Goal: Task Accomplishment & Management: Use online tool/utility

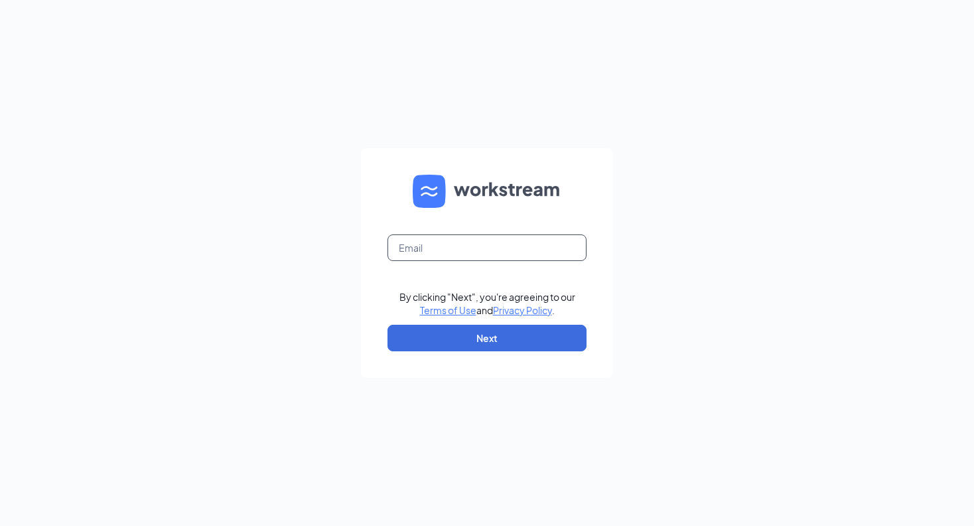
click at [434, 253] on input "text" at bounding box center [487, 247] width 199 height 27
type input "01405@chick-fil-a.com"
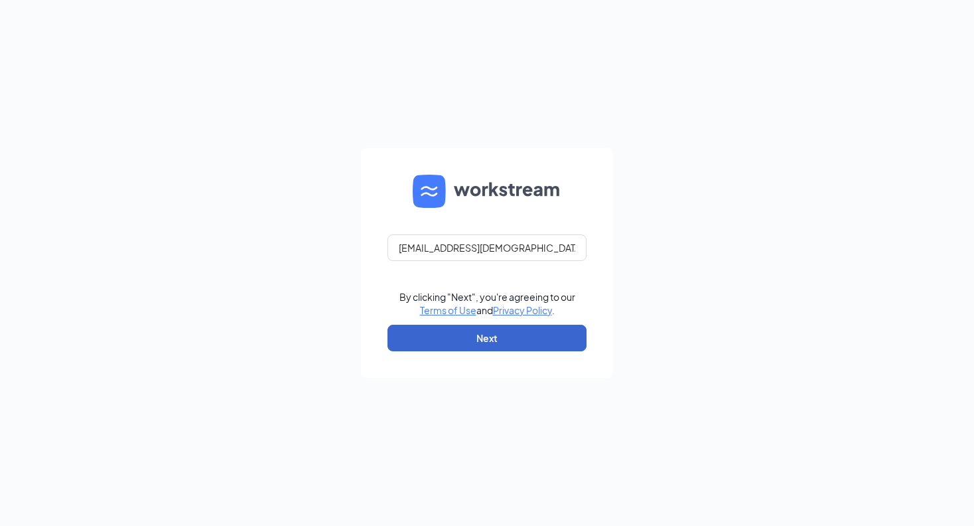
click at [451, 333] on button "Next" at bounding box center [487, 337] width 199 height 27
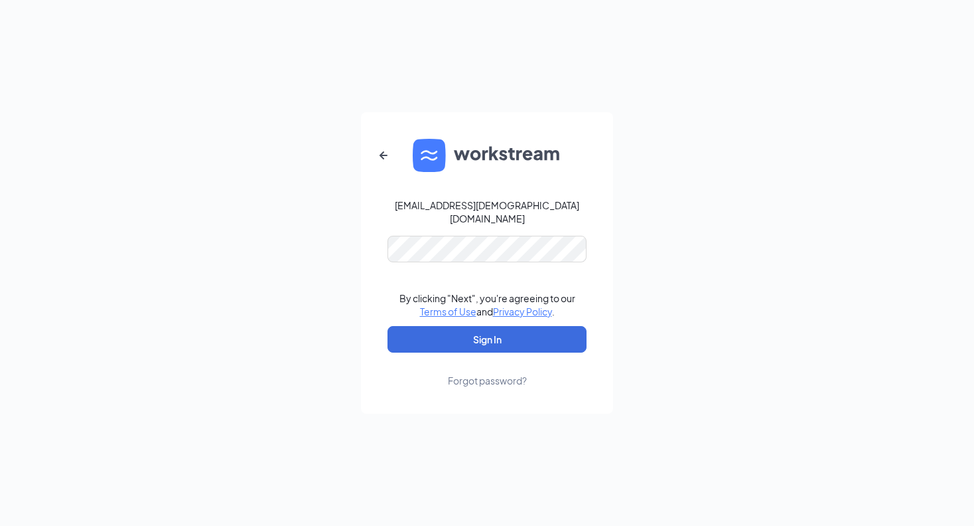
click at [487, 332] on button "Sign In" at bounding box center [487, 339] width 199 height 27
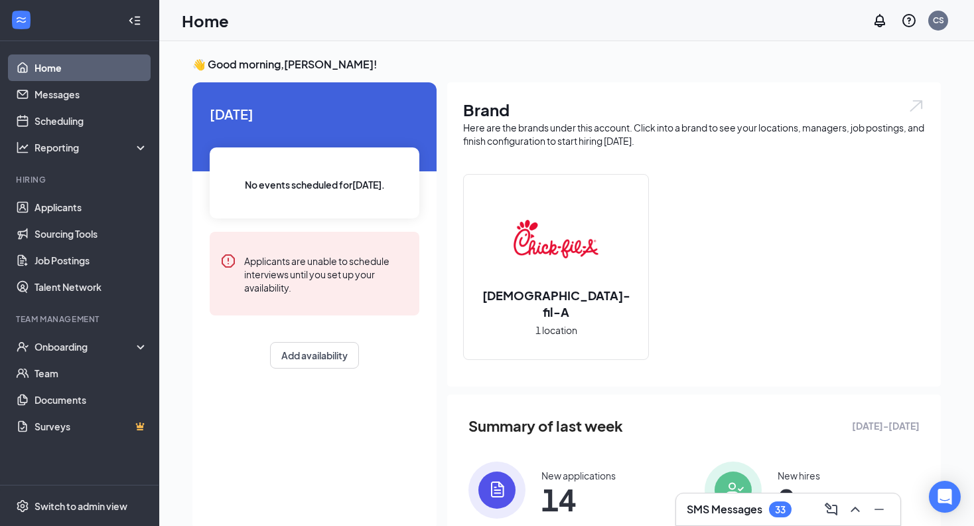
click at [556, 253] on img at bounding box center [556, 238] width 85 height 85
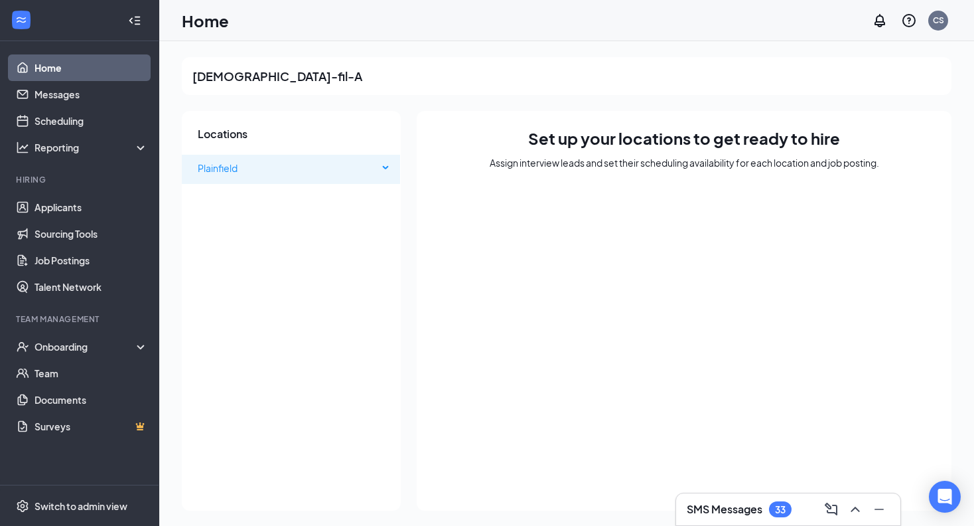
click at [236, 166] on span "Plainfield" at bounding box center [218, 168] width 40 height 12
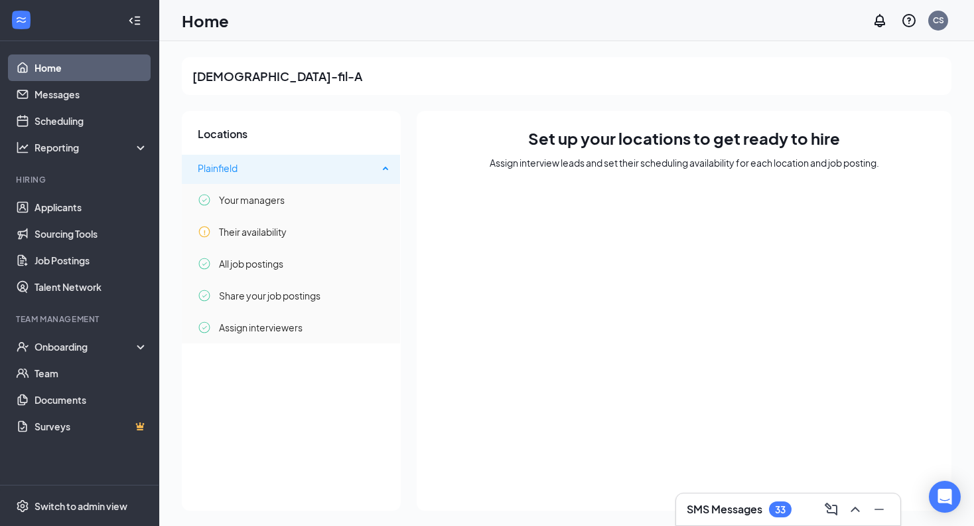
click at [206, 177] on span "Plainfield" at bounding box center [288, 168] width 180 height 27
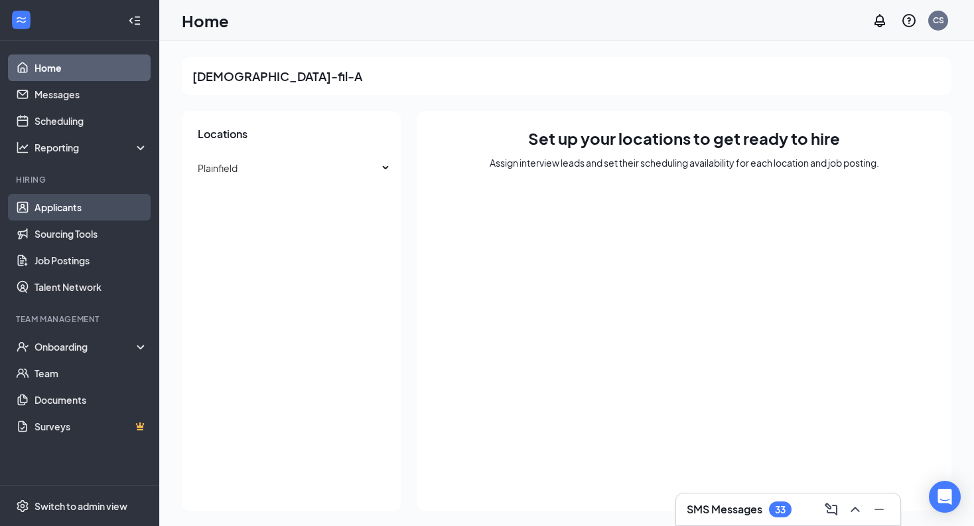
click at [62, 206] on link "Applicants" at bounding box center [91, 207] width 113 height 27
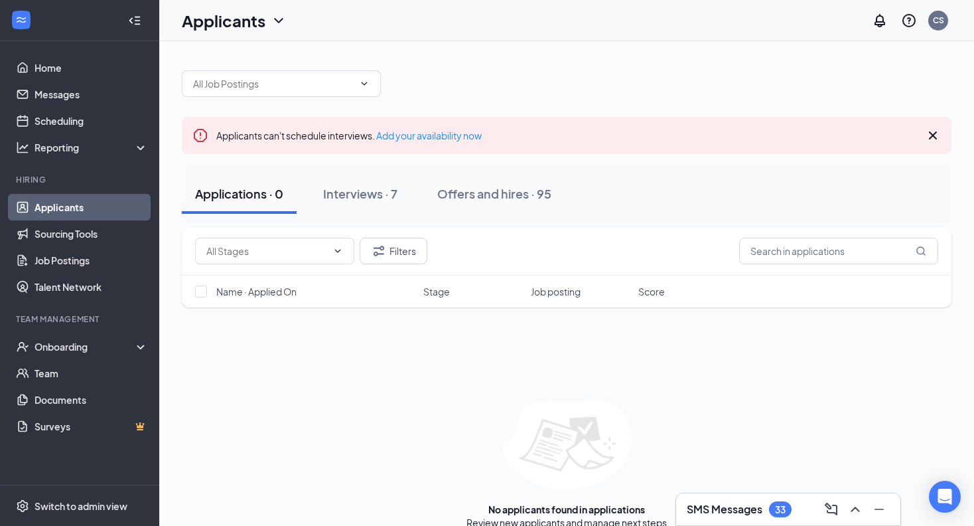
click at [774, 508] on div "33" at bounding box center [780, 509] width 23 height 16
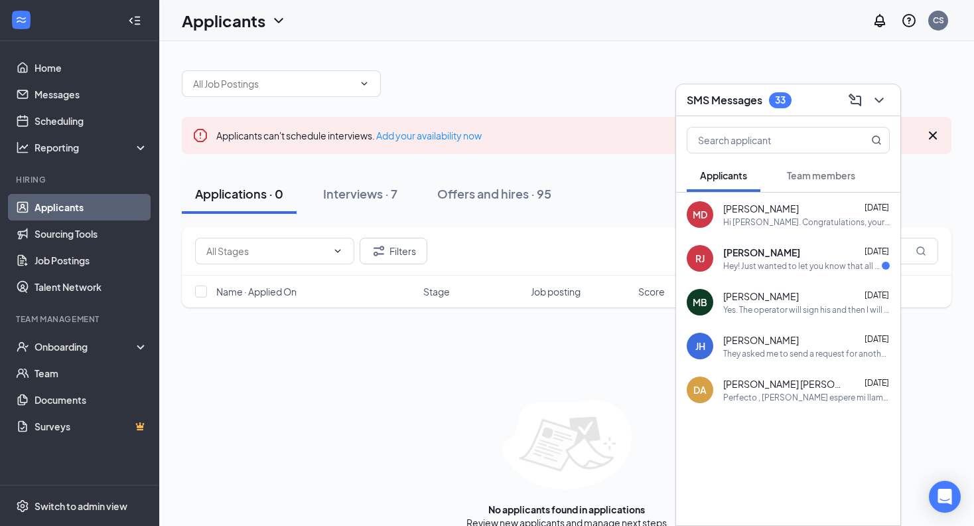
click at [819, 269] on div "Hey! Just wanted to let you know that all of the paperwork was completed succes…" at bounding box center [802, 265] width 159 height 11
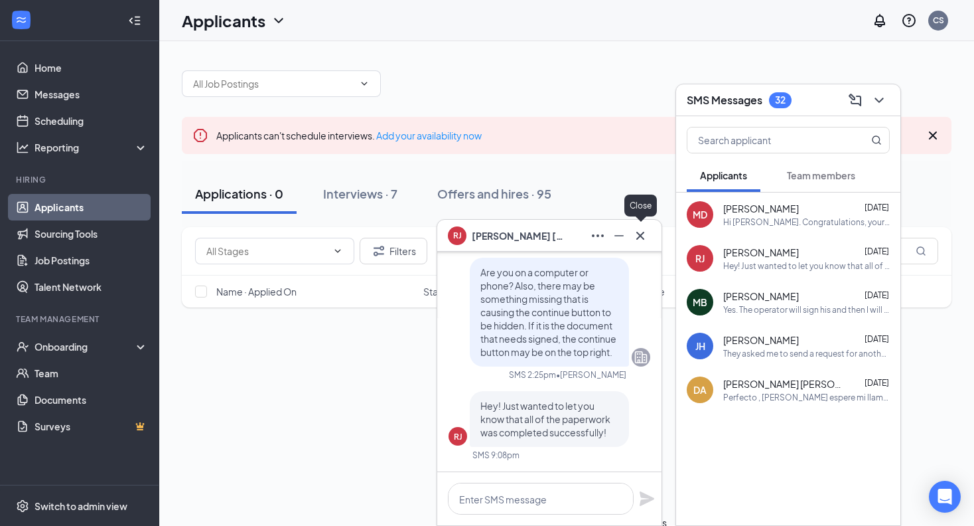
click at [638, 234] on icon "Cross" at bounding box center [640, 236] width 16 height 16
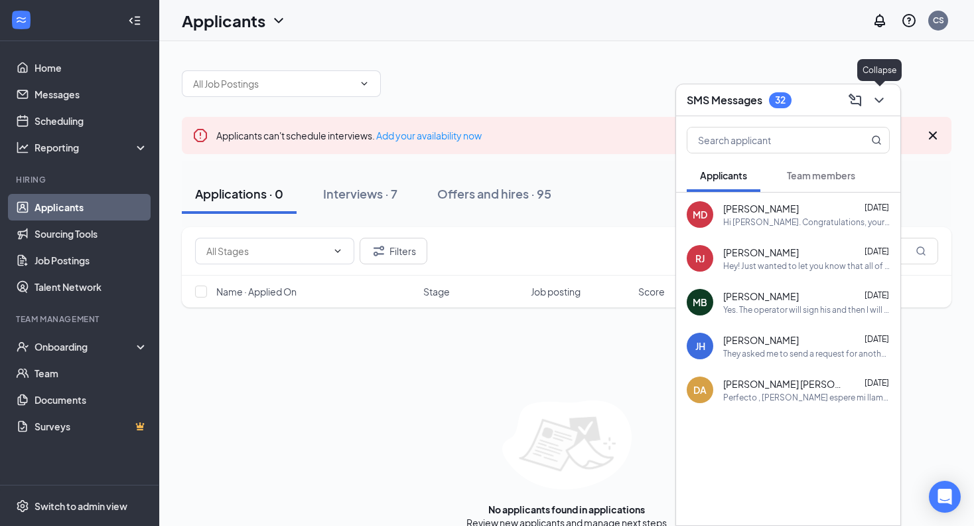
click at [877, 98] on icon "ChevronDown" at bounding box center [879, 100] width 16 height 16
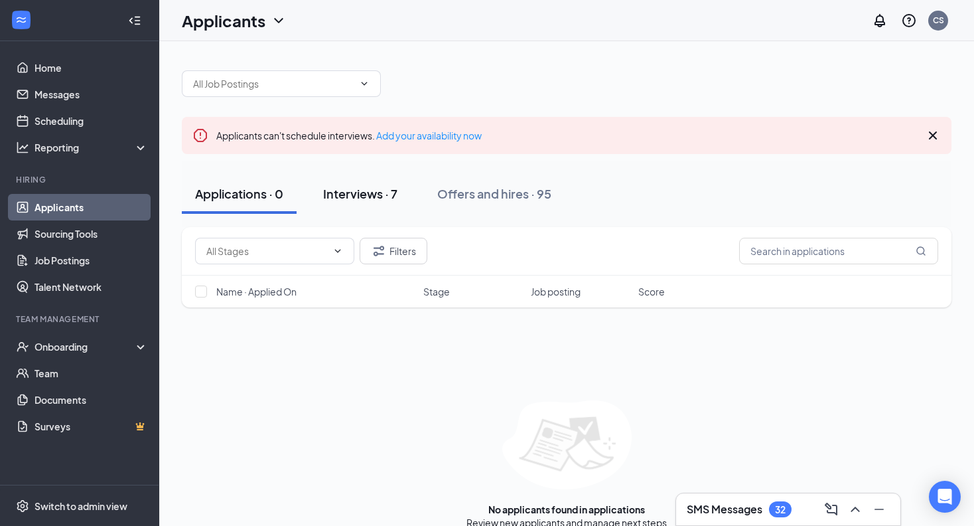
click at [358, 198] on div "Interviews · 7" at bounding box center [360, 193] width 74 height 17
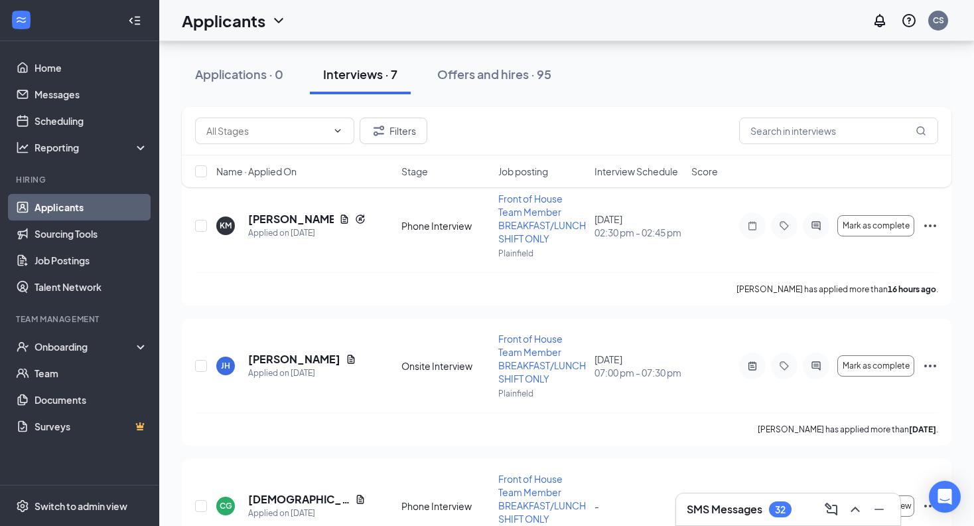
scroll to position [138, 0]
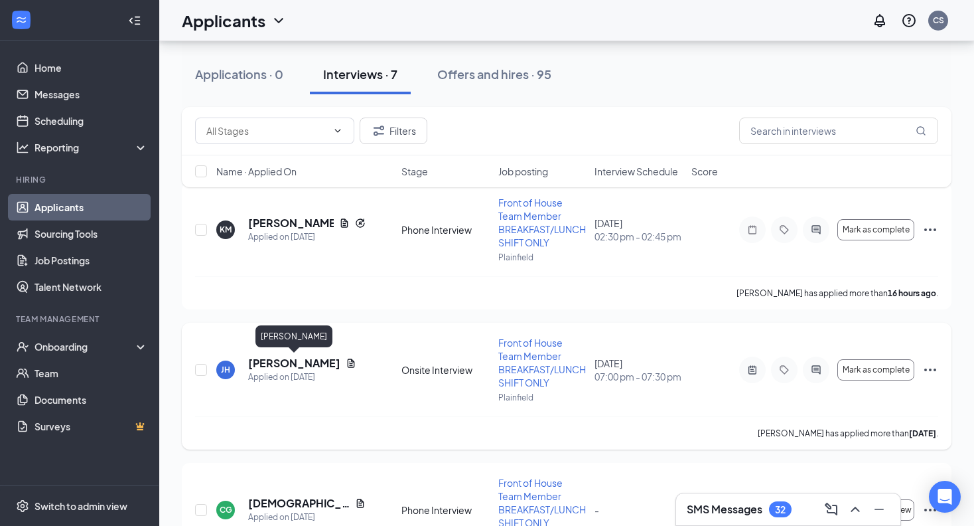
click at [312, 365] on h5 "[PERSON_NAME]" at bounding box center [294, 363] width 92 height 15
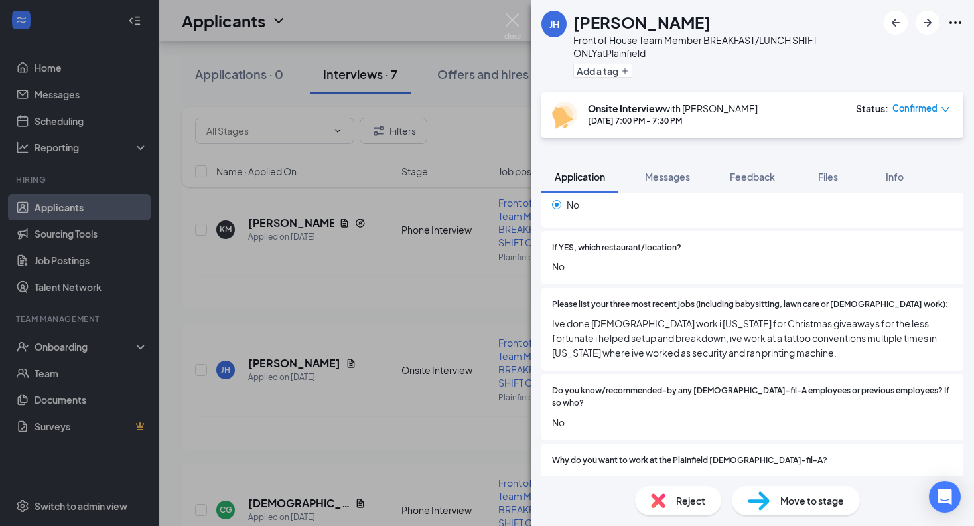
scroll to position [419, 0]
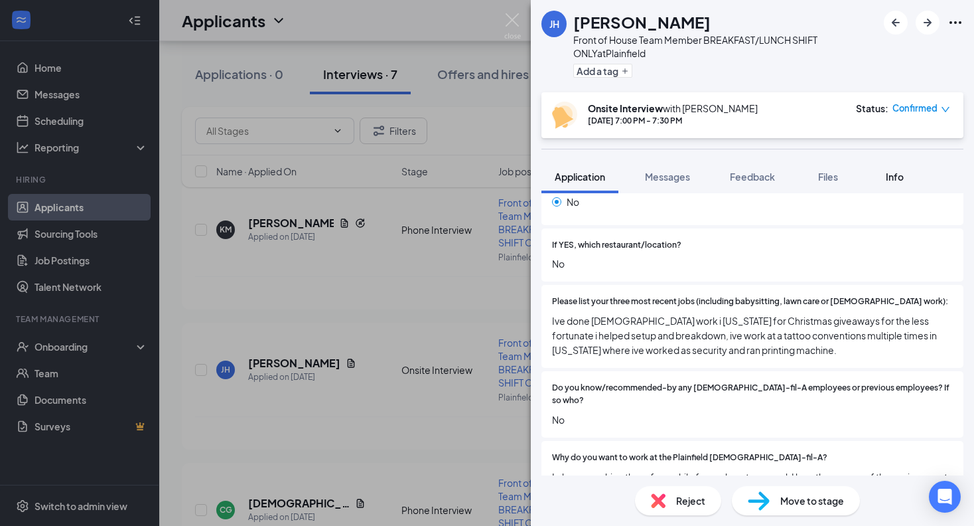
click at [902, 178] on span "Info" at bounding box center [895, 177] width 18 height 12
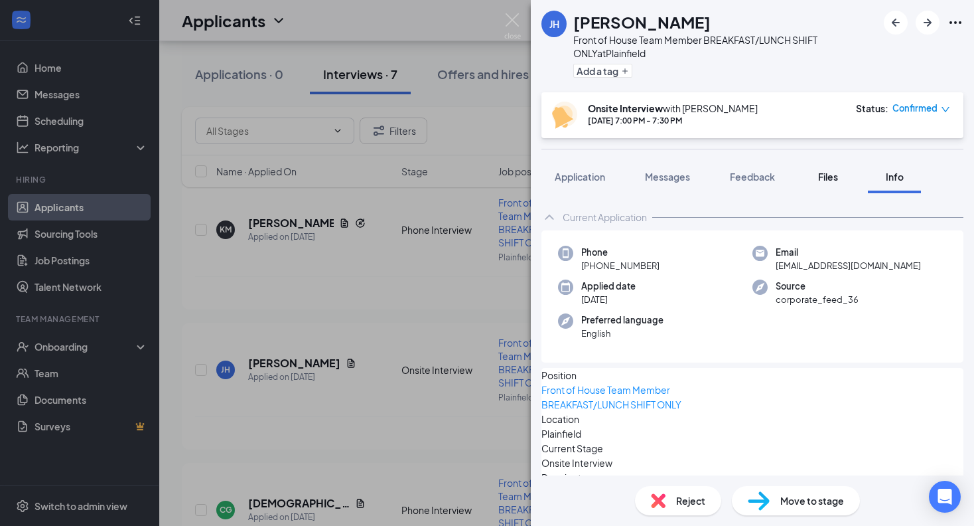
click at [809, 184] on button "Files" at bounding box center [828, 176] width 53 height 33
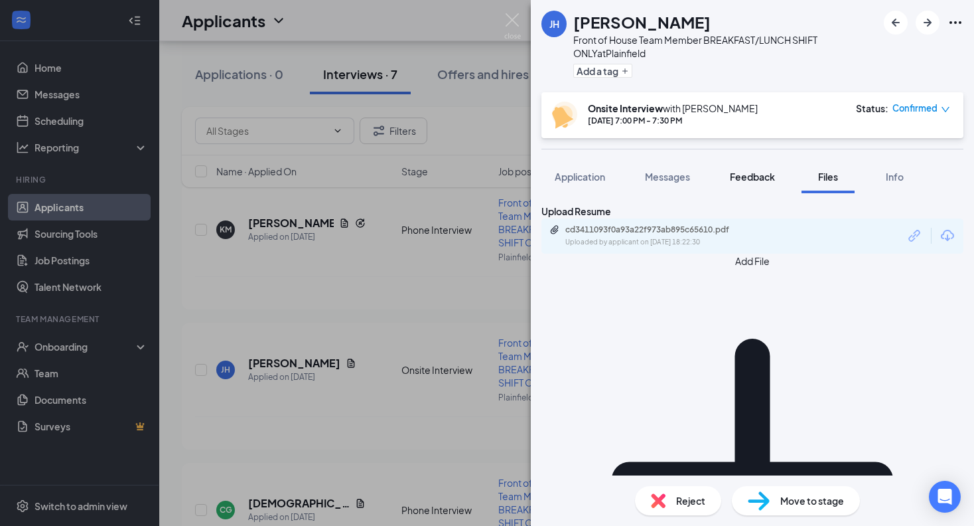
click at [764, 178] on span "Feedback" at bounding box center [752, 177] width 45 height 12
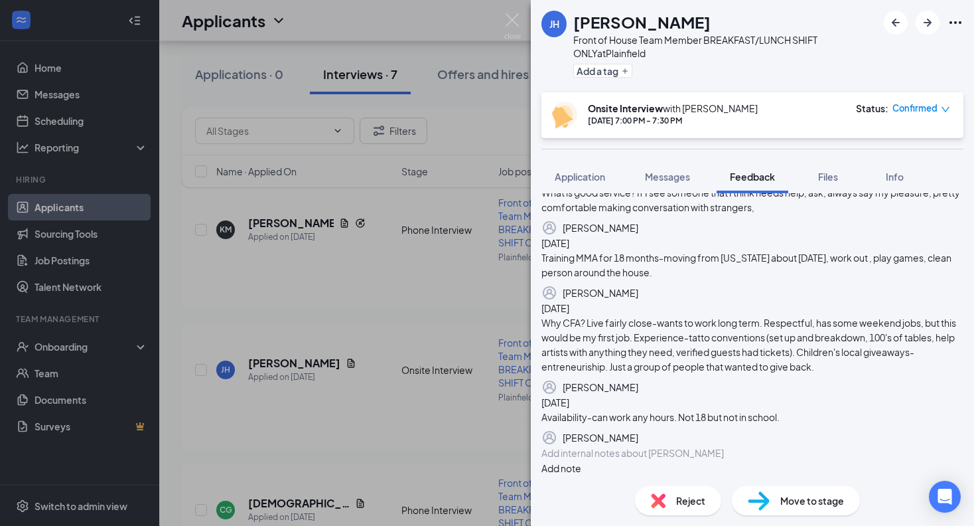
scroll to position [175, 0]
click at [675, 175] on span "Messages" at bounding box center [667, 177] width 45 height 12
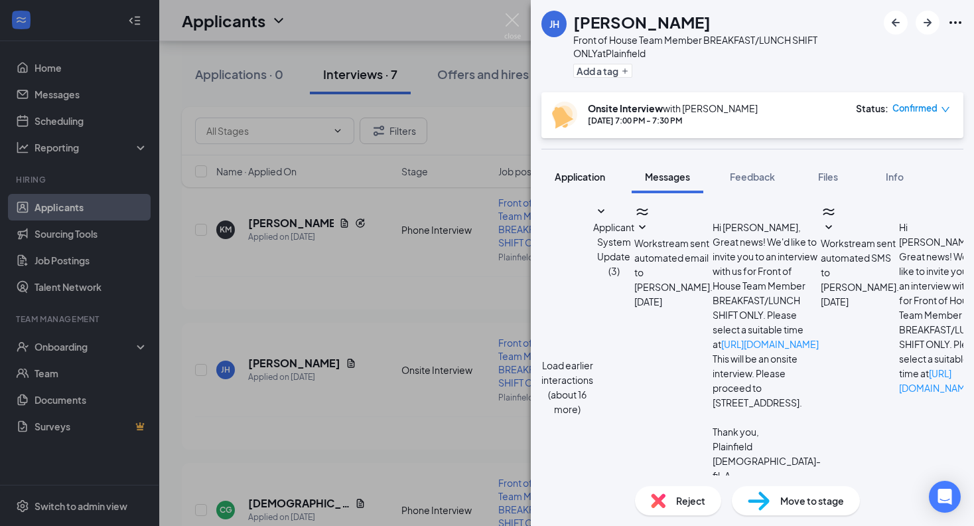
click at [598, 178] on span "Application" at bounding box center [580, 177] width 50 height 12
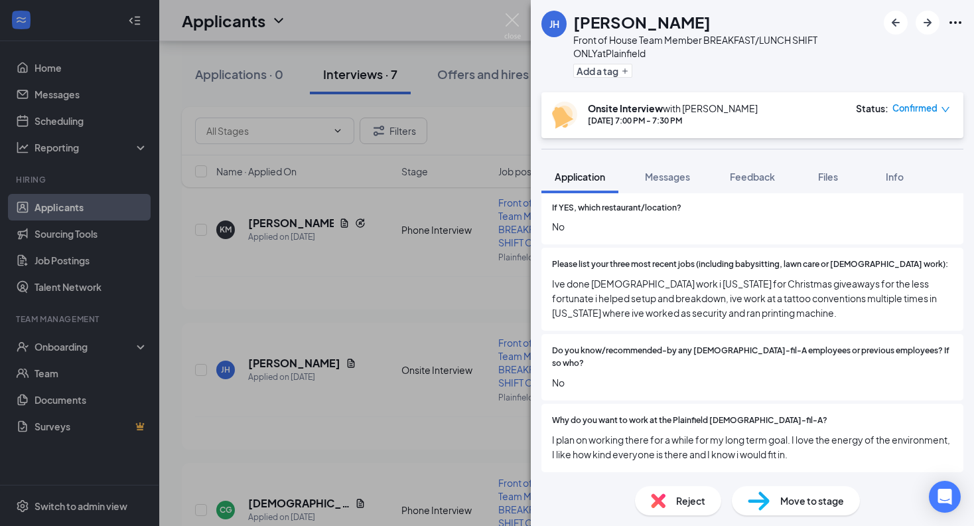
scroll to position [467, 0]
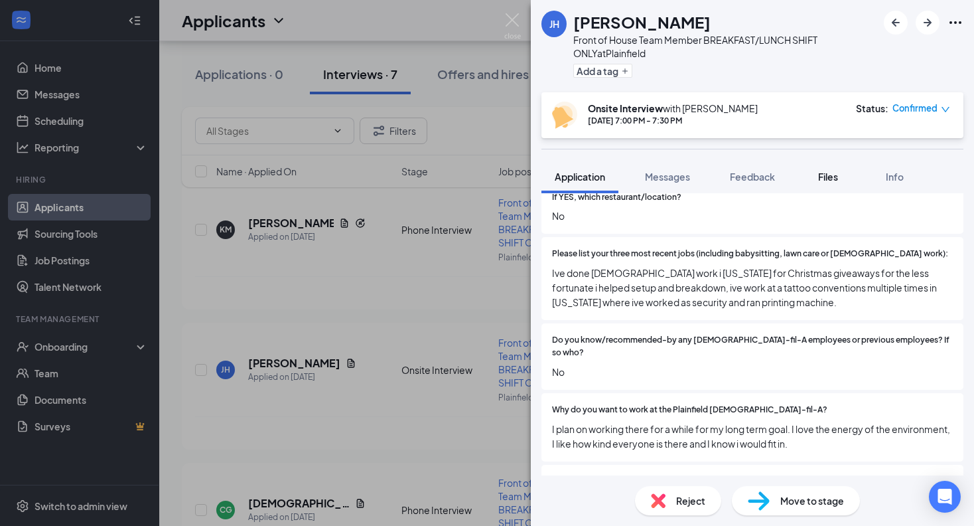
click at [825, 169] on button "Files" at bounding box center [828, 176] width 53 height 33
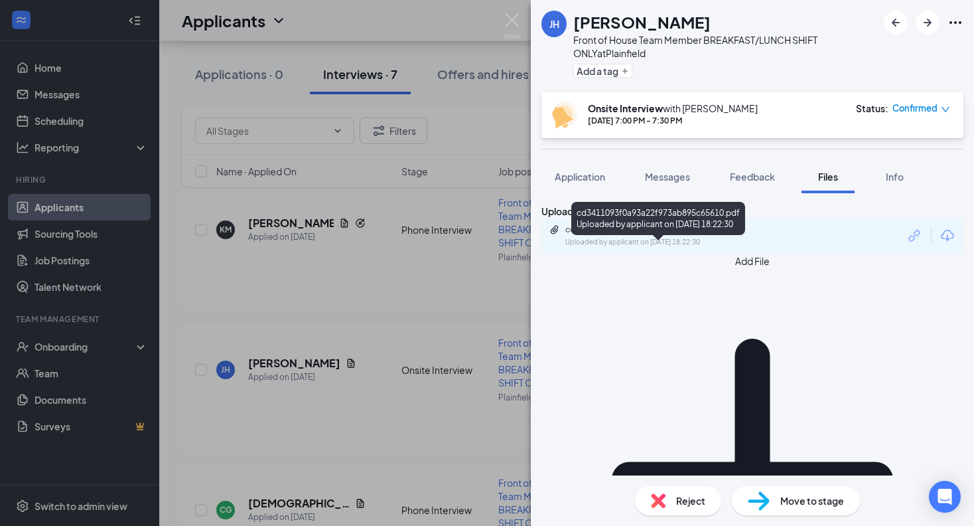
click at [642, 248] on div "Uploaded by applicant on [DATE] 18:22:30" at bounding box center [664, 242] width 199 height 11
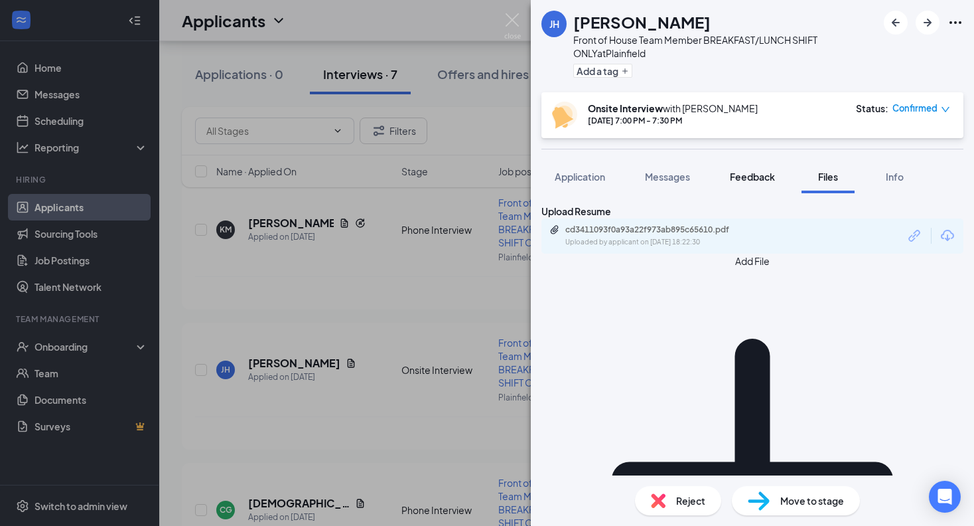
click at [758, 180] on span "Feedback" at bounding box center [752, 177] width 45 height 12
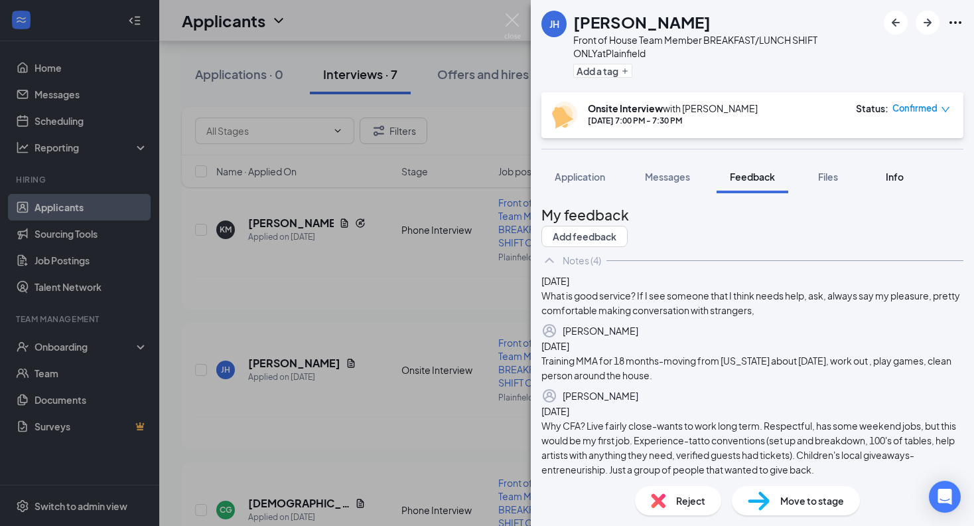
click at [904, 173] on span "Info" at bounding box center [895, 177] width 18 height 12
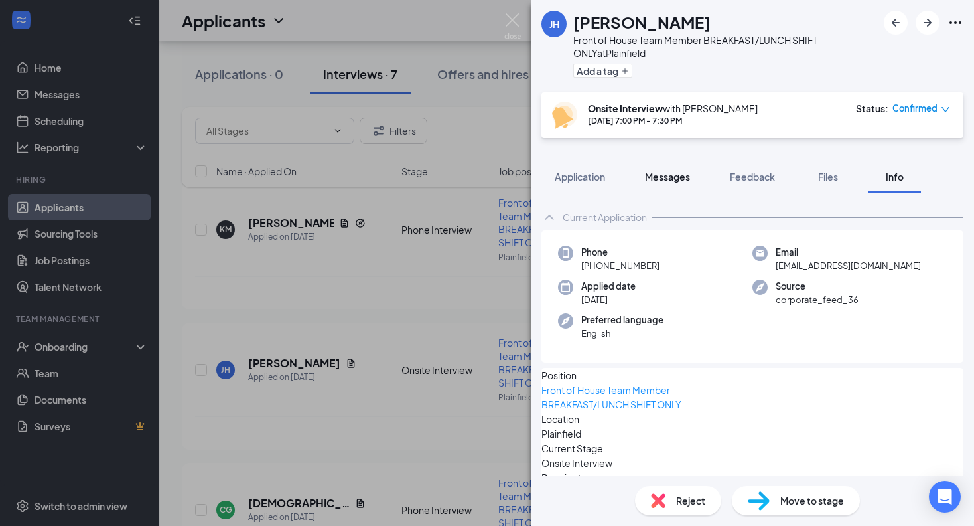
click at [665, 180] on span "Messages" at bounding box center [667, 177] width 45 height 12
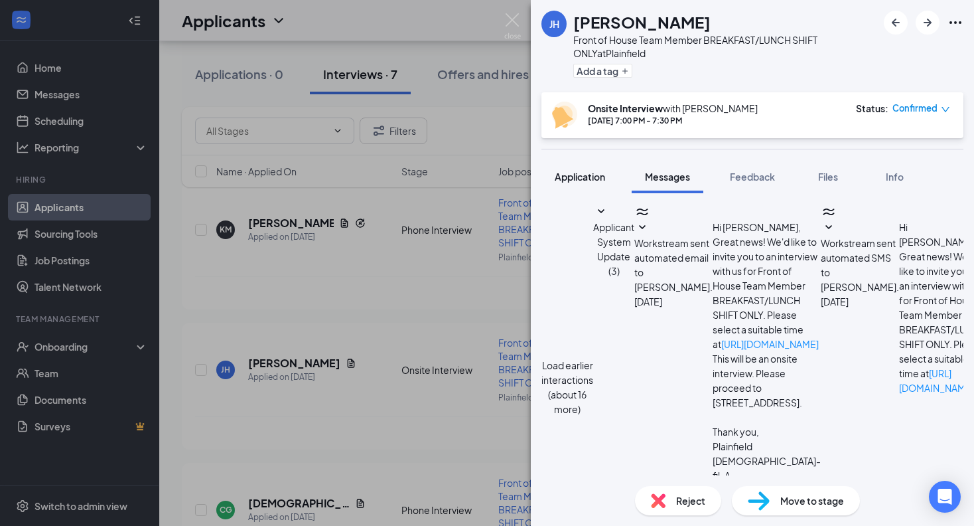
scroll to position [358, 0]
click at [594, 187] on button "Application" at bounding box center [579, 176] width 77 height 33
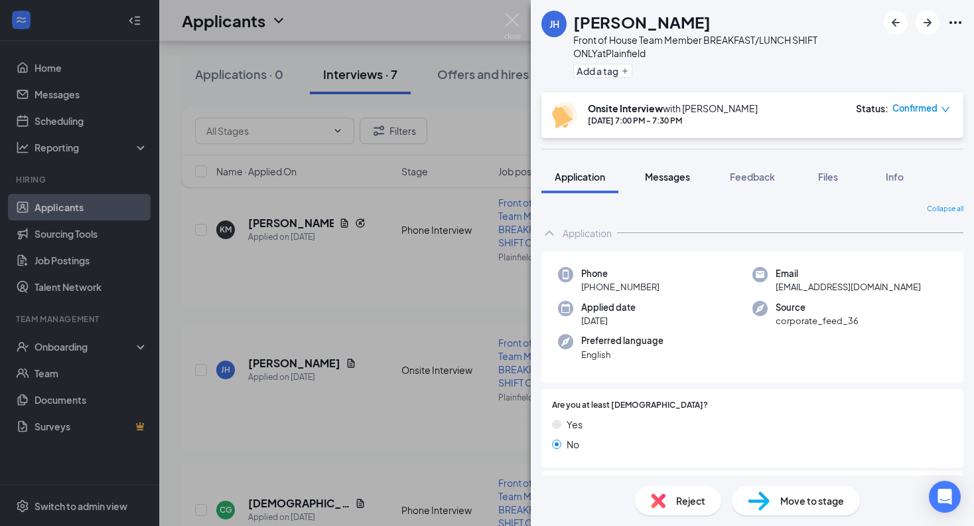
click at [670, 168] on button "Messages" at bounding box center [668, 176] width 72 height 33
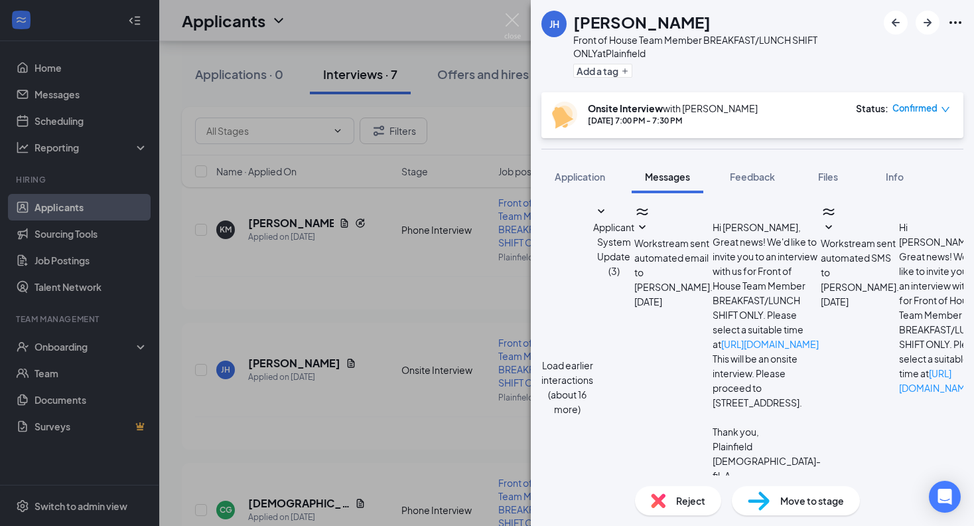
scroll to position [358, 0]
click at [754, 180] on span "Feedback" at bounding box center [752, 177] width 45 height 12
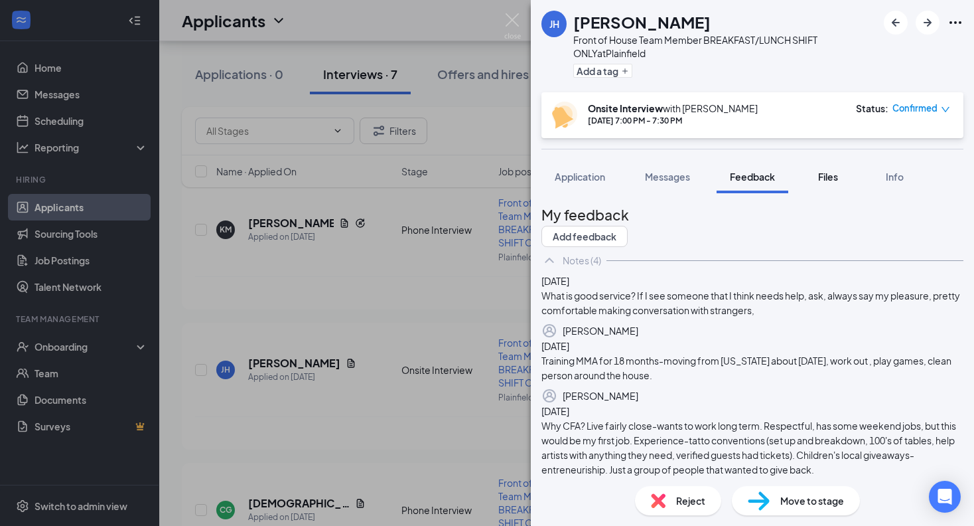
click at [838, 171] on span "Files" at bounding box center [828, 177] width 20 height 12
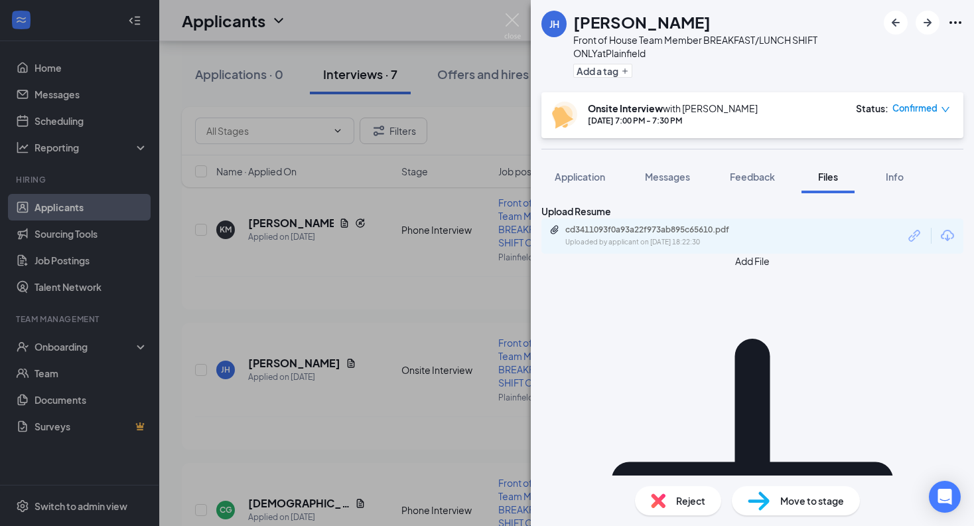
click at [696, 248] on div "Uploaded by applicant on [DATE] 18:22:30" at bounding box center [664, 242] width 199 height 11
click at [508, 19] on img at bounding box center [512, 26] width 17 height 26
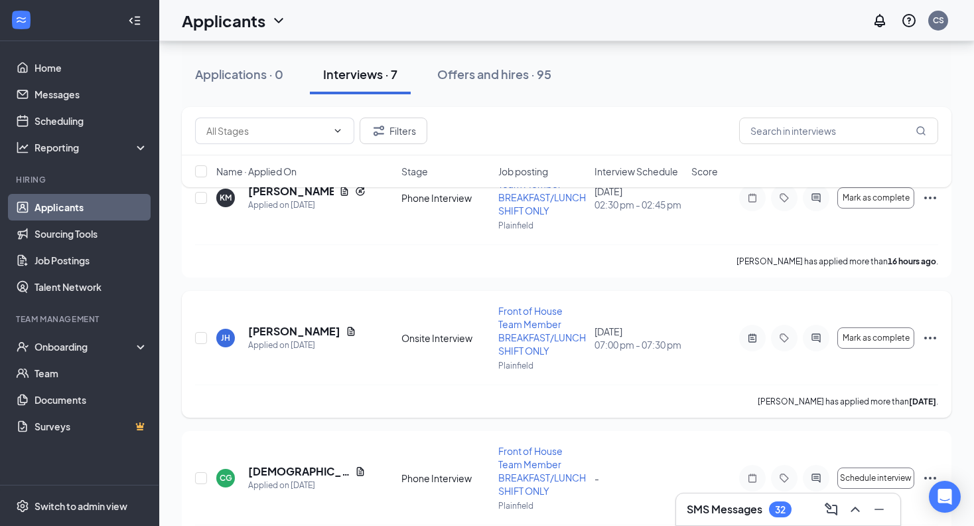
scroll to position [184, 0]
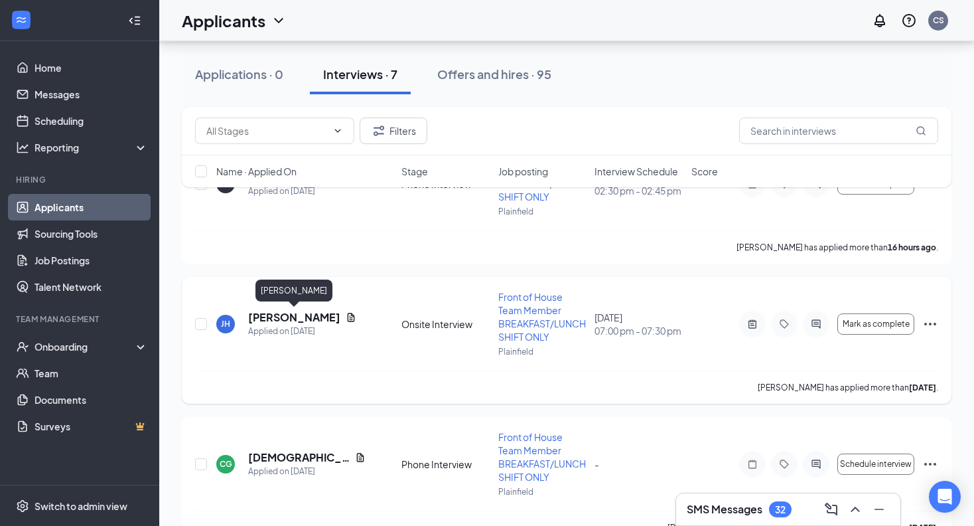
click at [303, 317] on h5 "[PERSON_NAME]" at bounding box center [294, 317] width 92 height 15
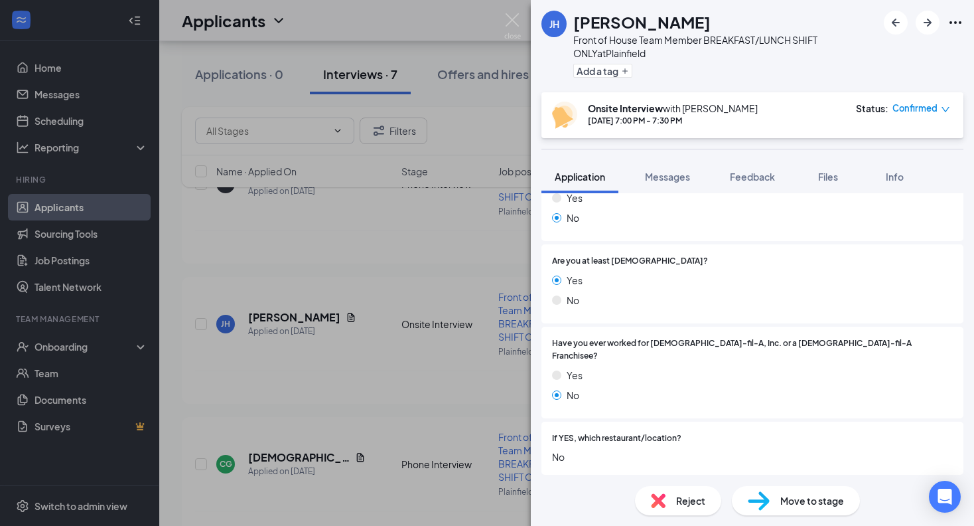
scroll to position [227, 0]
click at [516, 19] on img at bounding box center [512, 26] width 17 height 26
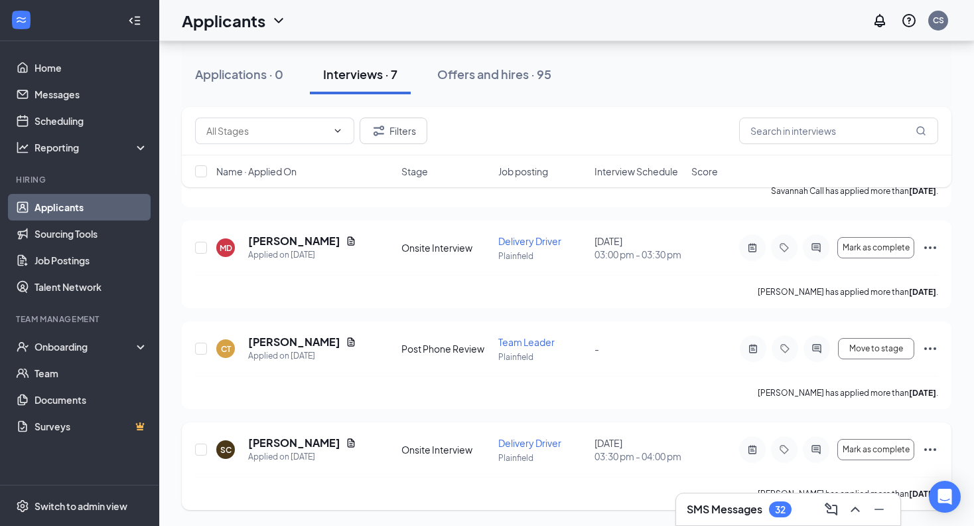
scroll to position [657, 0]
click at [254, 334] on h5 "[PERSON_NAME]" at bounding box center [294, 341] width 92 height 15
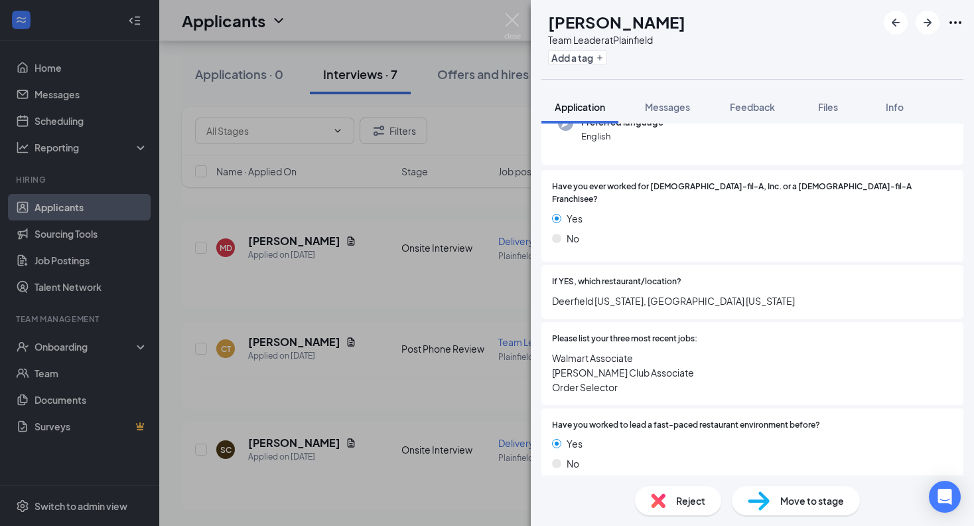
scroll to position [59, 0]
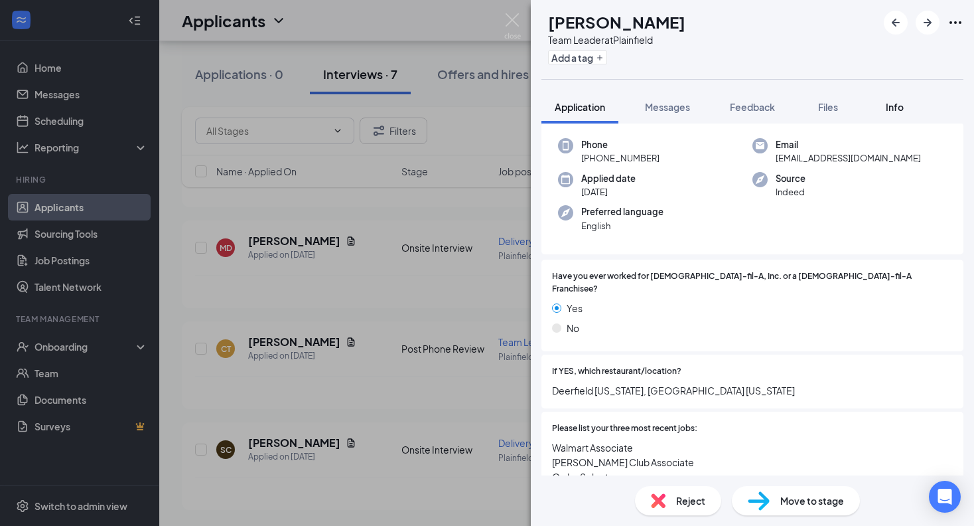
click at [899, 111] on span "Info" at bounding box center [895, 107] width 18 height 12
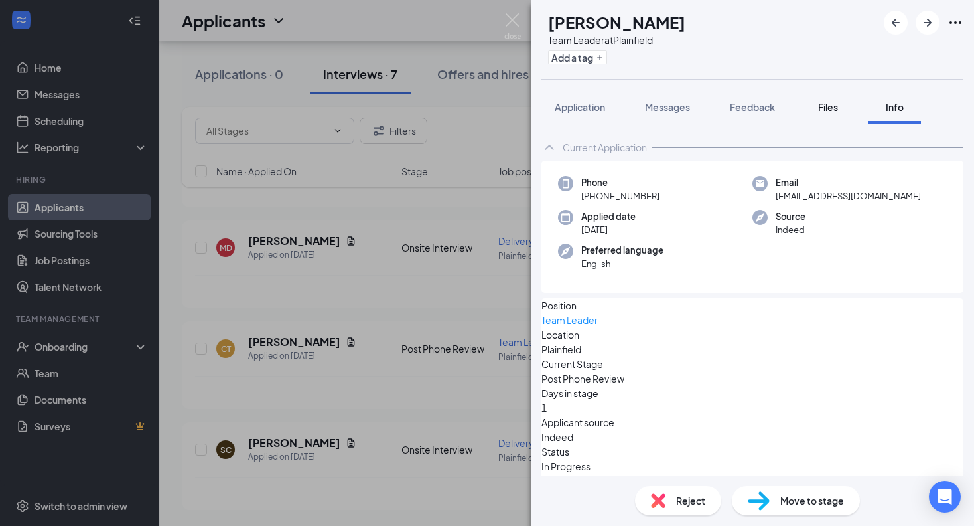
click at [837, 109] on span "Files" at bounding box center [828, 107] width 20 height 12
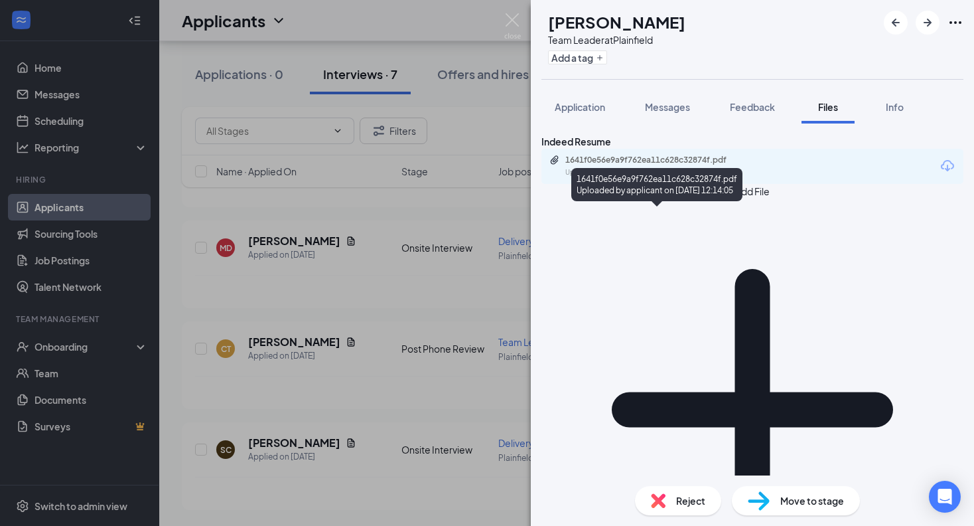
click at [719, 165] on div "1641f0e56e9a9f762ea11c628c32874f.pdf" at bounding box center [658, 160] width 186 height 11
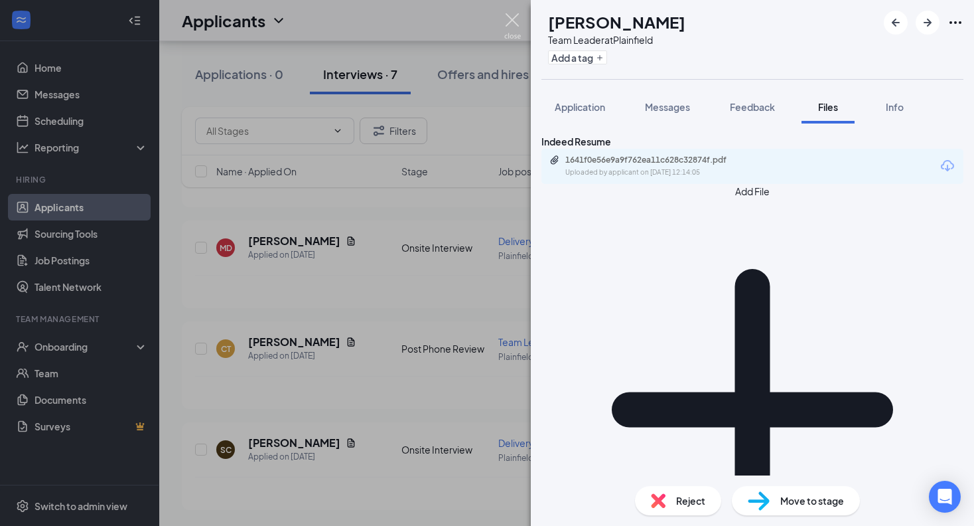
click at [511, 24] on img at bounding box center [512, 26] width 17 height 26
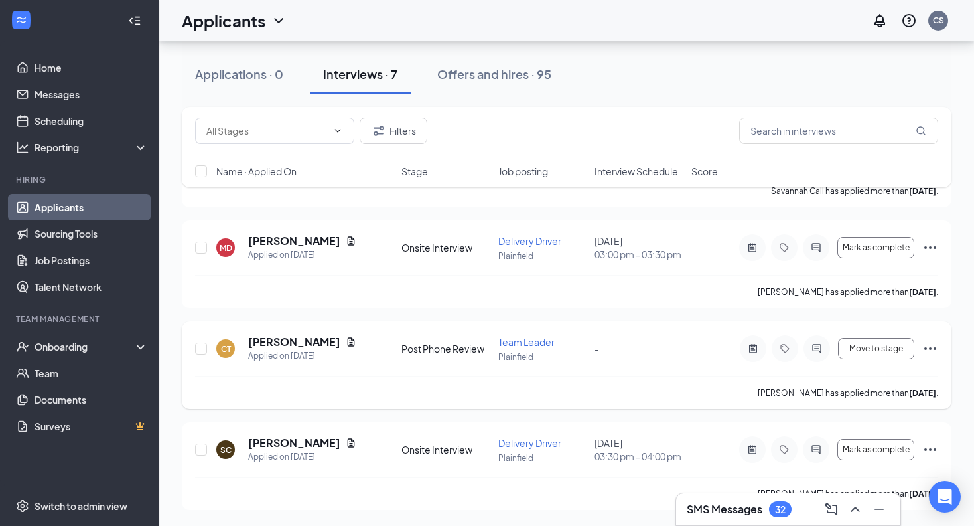
scroll to position [657, 0]
click at [251, 334] on h5 "[PERSON_NAME]" at bounding box center [294, 341] width 92 height 15
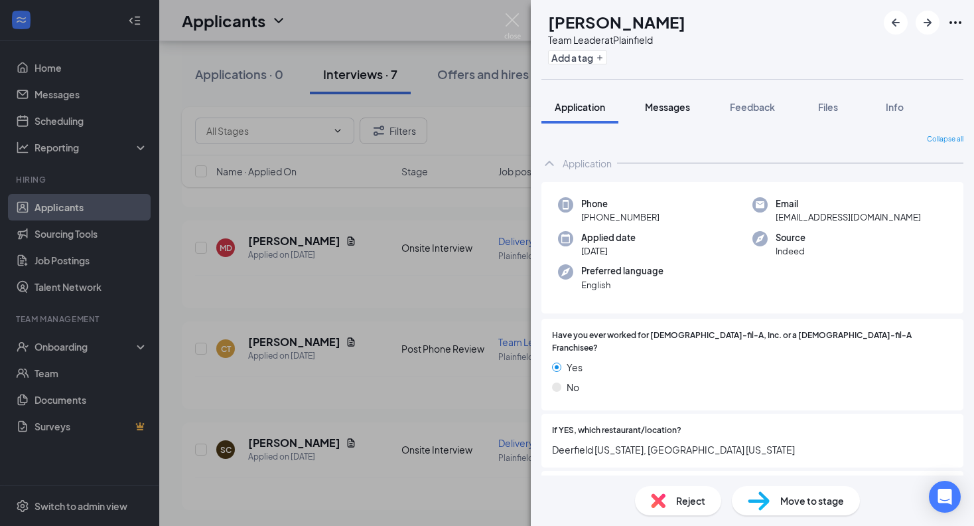
click at [670, 102] on span "Messages" at bounding box center [667, 107] width 45 height 12
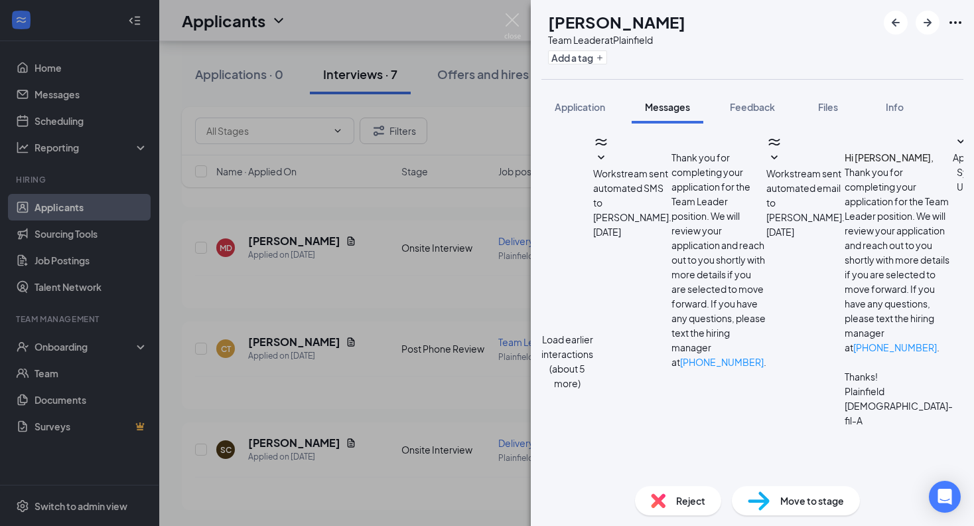
scroll to position [327, 0]
click at [888, 102] on span "Info" at bounding box center [895, 107] width 18 height 12
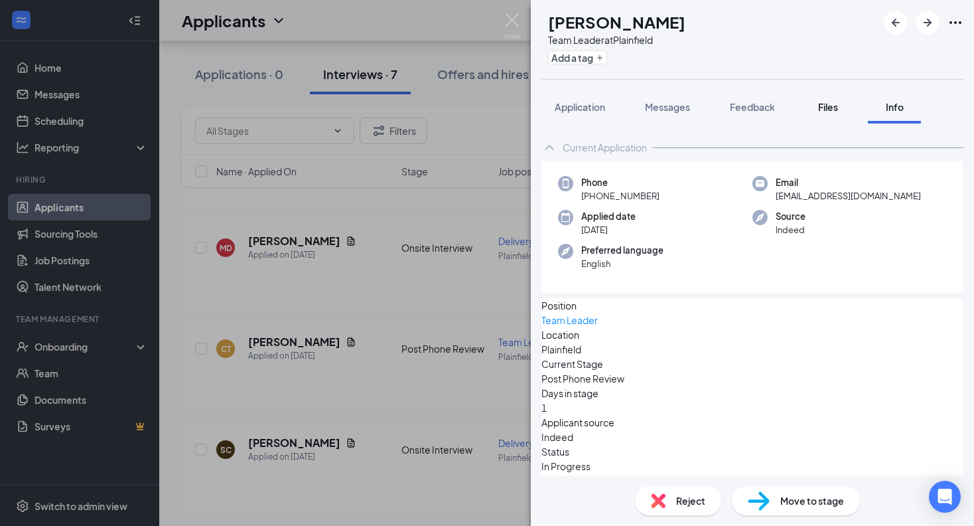
click at [835, 102] on span "Files" at bounding box center [828, 107] width 20 height 12
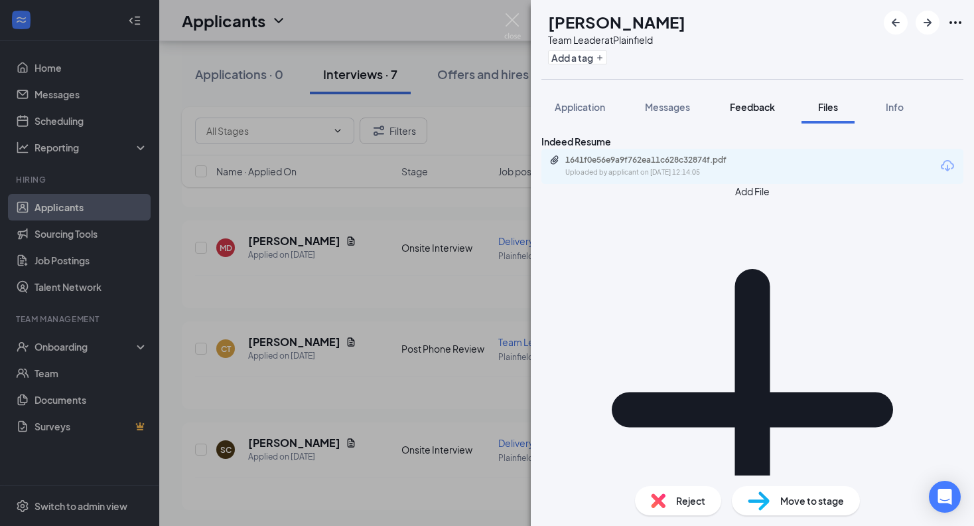
click at [773, 110] on span "Feedback" at bounding box center [752, 107] width 45 height 12
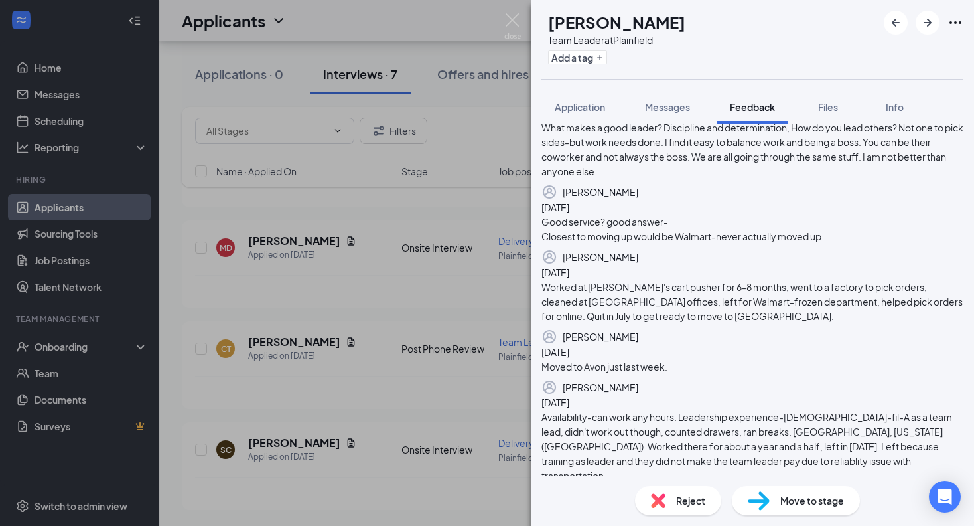
scroll to position [109, 0]
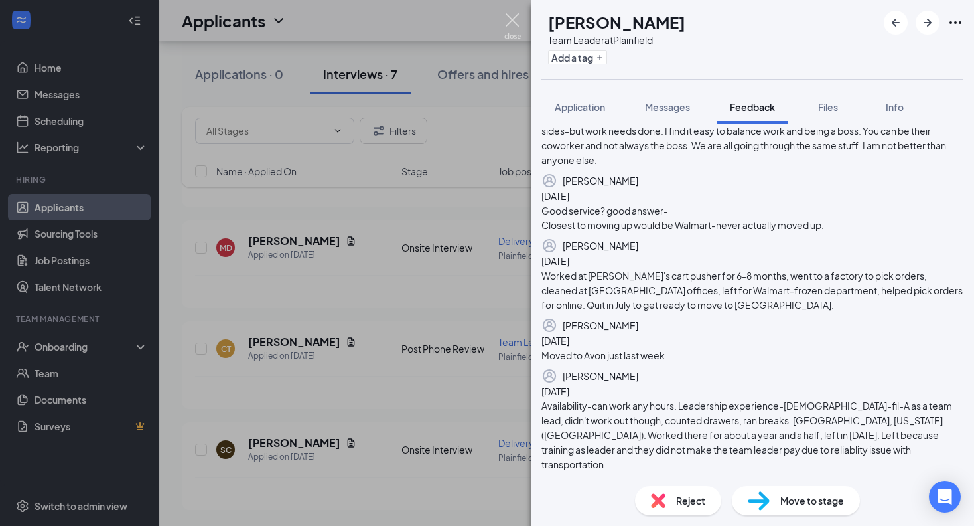
click at [517, 17] on img at bounding box center [512, 26] width 17 height 26
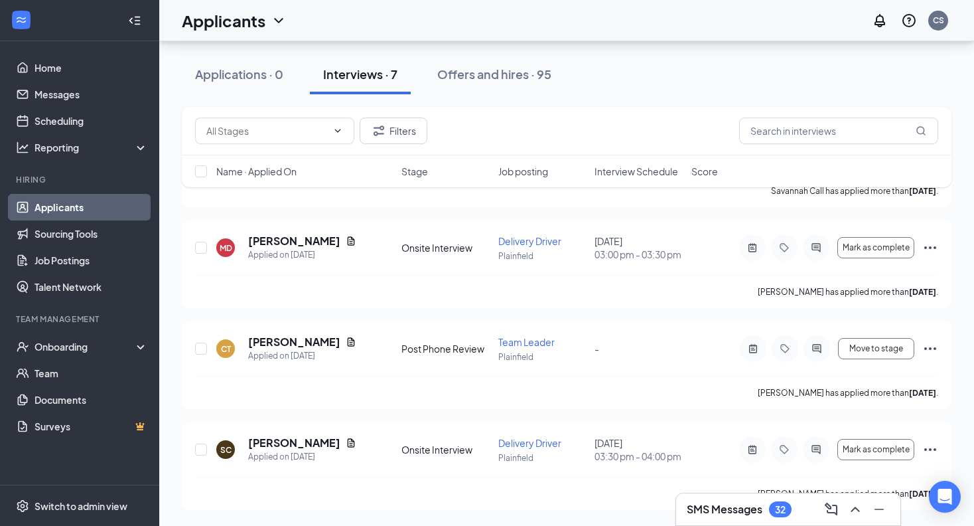
scroll to position [657, 0]
click at [300, 439] on h5 "[PERSON_NAME]" at bounding box center [294, 442] width 92 height 15
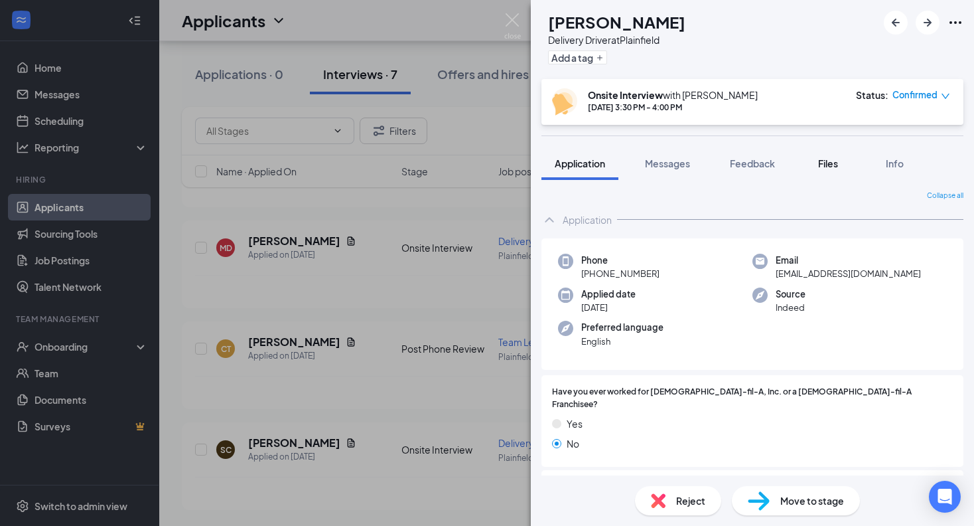
click at [814, 166] on button "Files" at bounding box center [828, 163] width 53 height 33
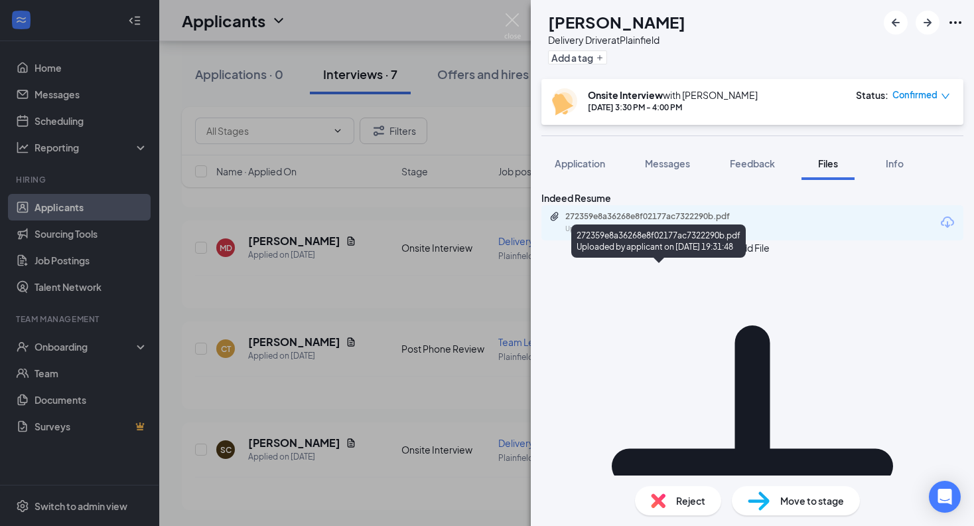
click at [703, 222] on div "272359e8a36268e8f02177ac7322290b.pdf" at bounding box center [658, 216] width 186 height 11
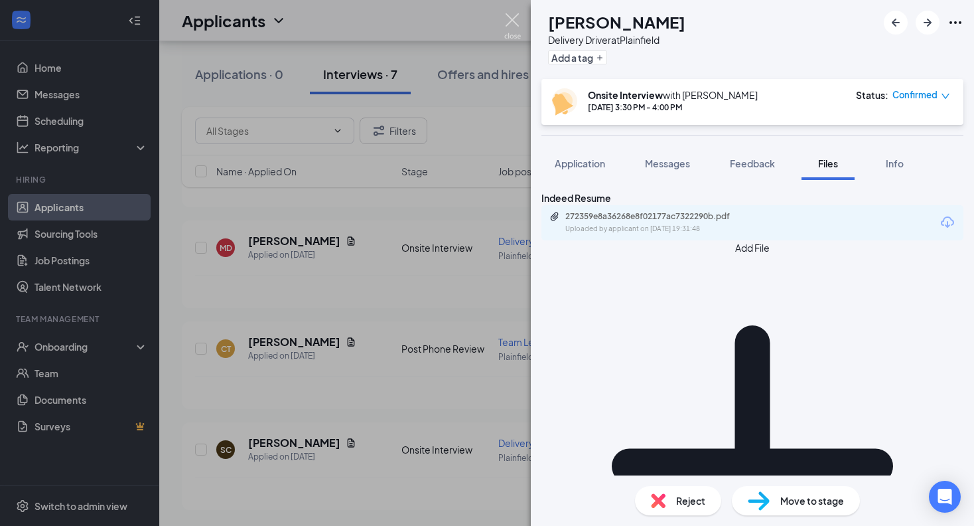
click at [513, 21] on img at bounding box center [512, 26] width 17 height 26
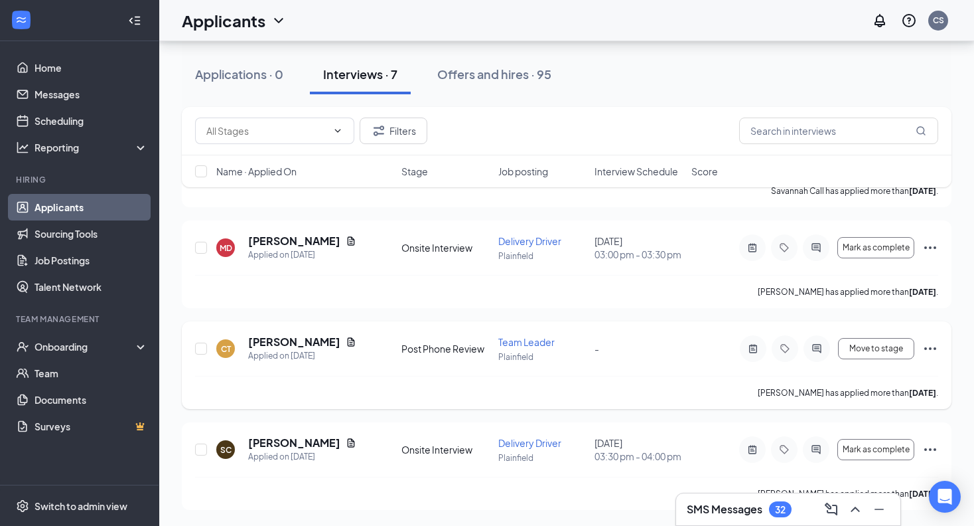
scroll to position [657, 0]
click at [287, 234] on h5 "[PERSON_NAME]" at bounding box center [294, 241] width 92 height 15
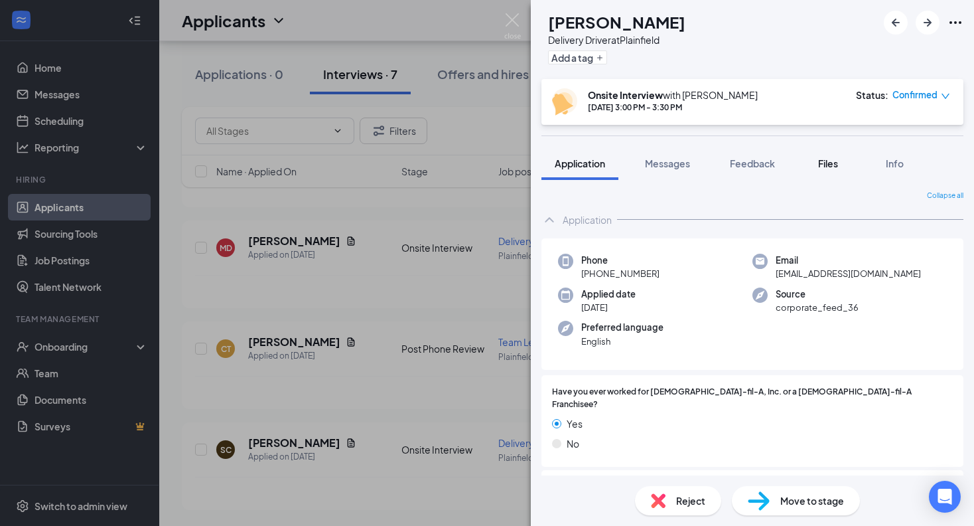
click at [828, 162] on span "Files" at bounding box center [828, 163] width 20 height 12
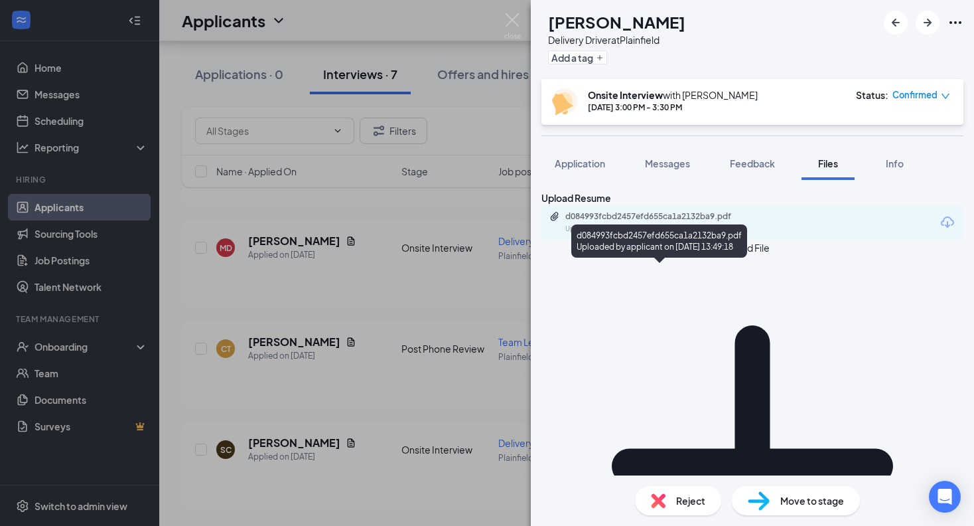
click at [664, 234] on div "Uploaded by applicant on [DATE] 13:49:18" at bounding box center [664, 229] width 199 height 11
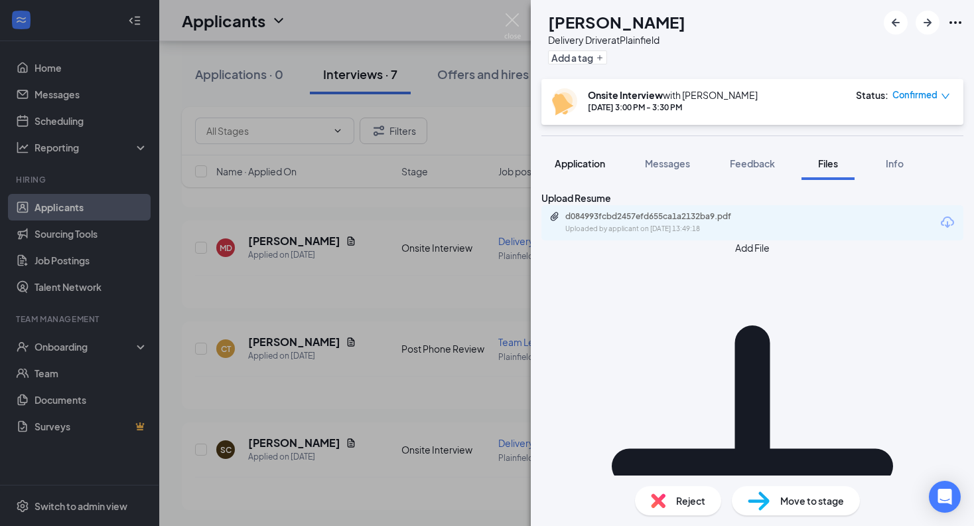
click at [583, 168] on span "Application" at bounding box center [580, 163] width 50 height 12
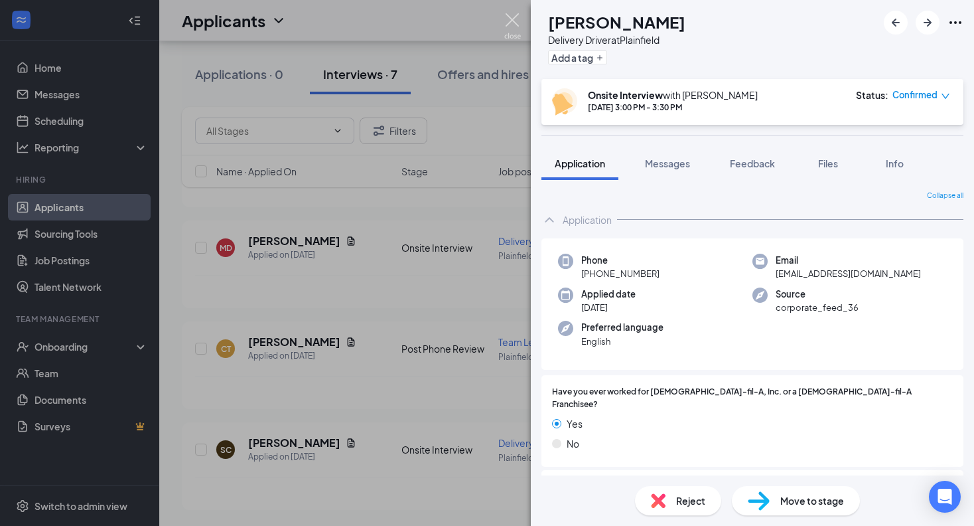
click at [508, 24] on img at bounding box center [512, 26] width 17 height 26
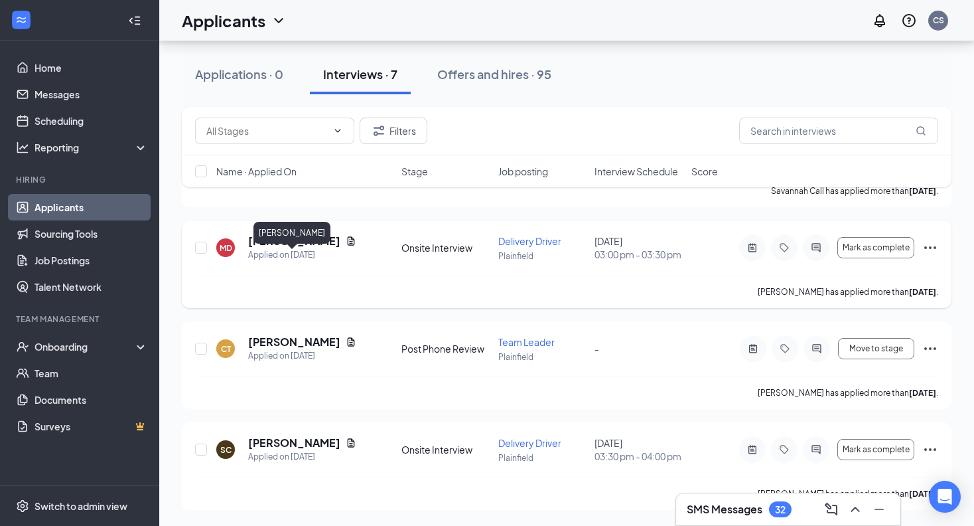
click at [299, 234] on h5 "[PERSON_NAME]" at bounding box center [294, 241] width 92 height 15
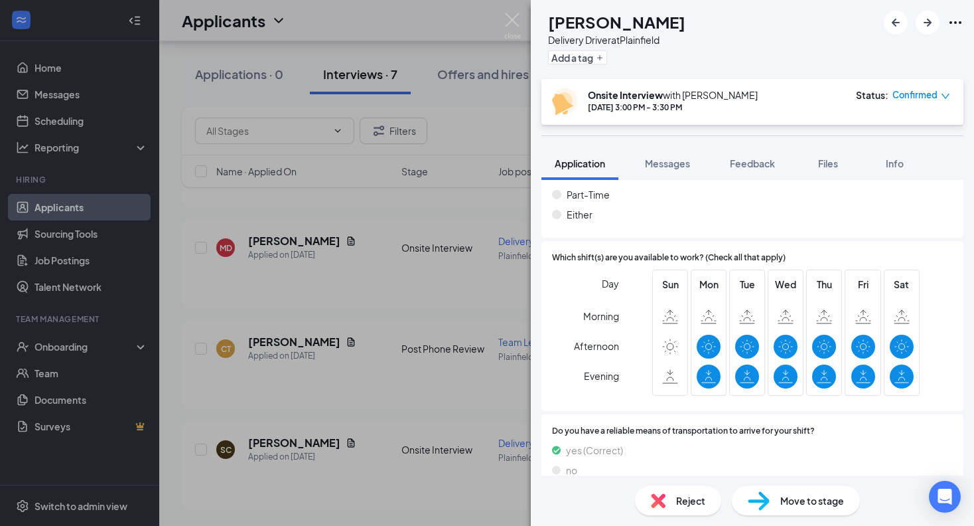
scroll to position [1468, 0]
click at [514, 9] on div "MD [PERSON_NAME] Delivery Driver at [GEOGRAPHIC_DATA] Add a tag Onsite Intervie…" at bounding box center [487, 263] width 974 height 526
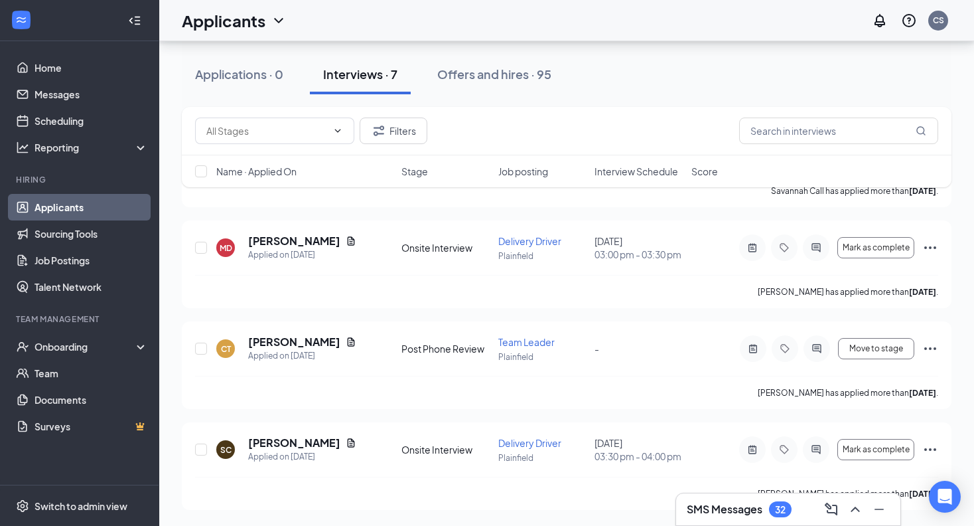
click at [514, 19] on div "Applicants CS" at bounding box center [566, 20] width 815 height 41
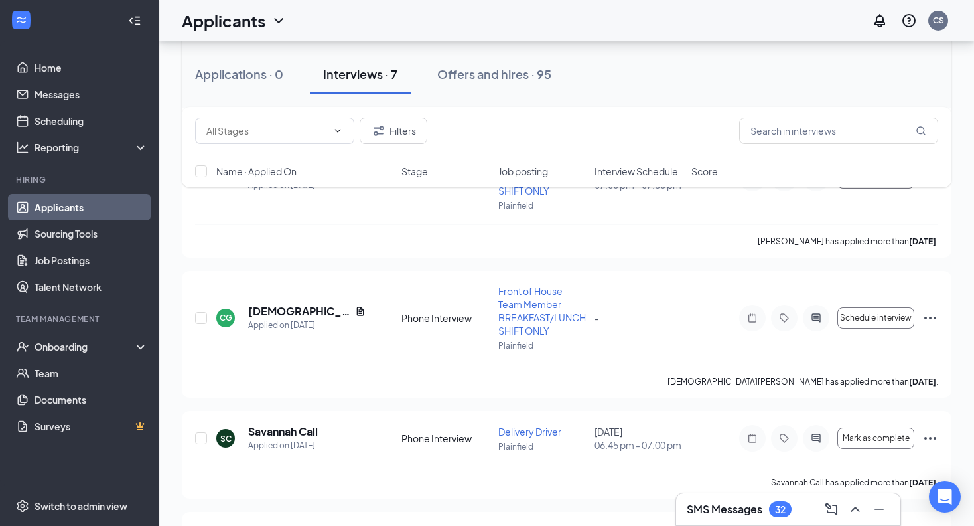
scroll to position [331, 0]
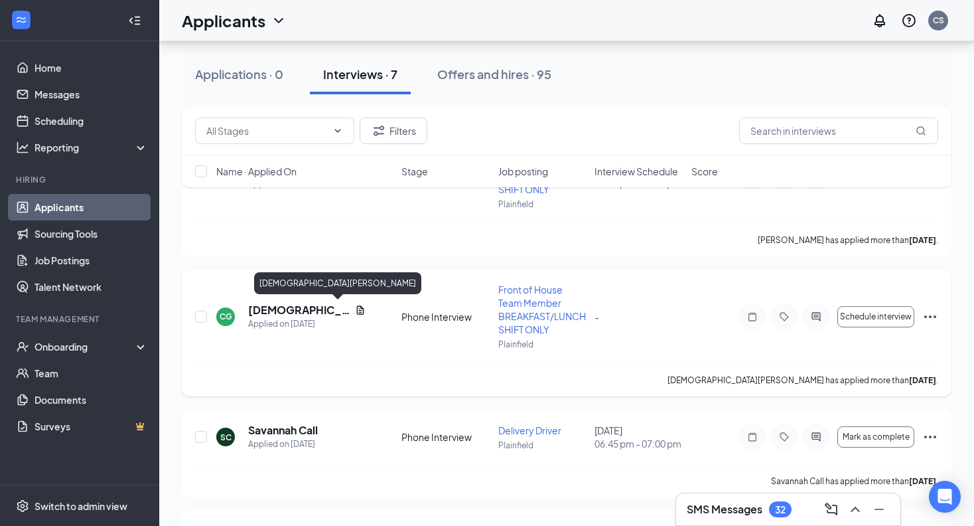
click at [309, 309] on h5 "[DEMOGRAPHIC_DATA][PERSON_NAME]" at bounding box center [299, 310] width 102 height 15
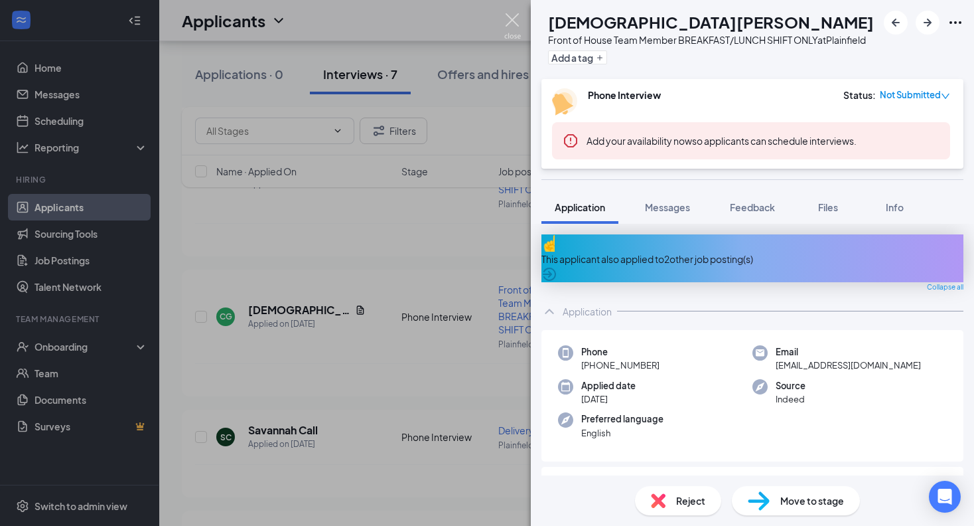
click at [516, 21] on img at bounding box center [512, 26] width 17 height 26
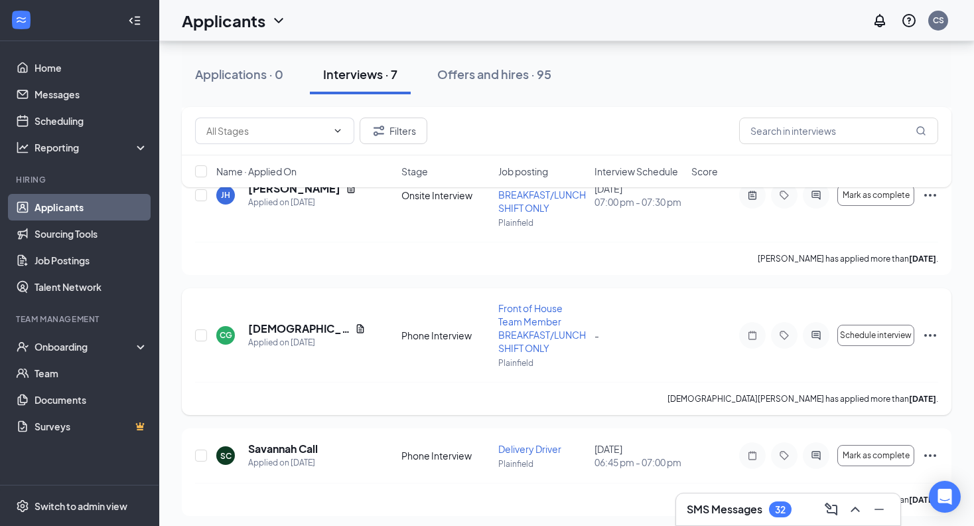
scroll to position [333, 0]
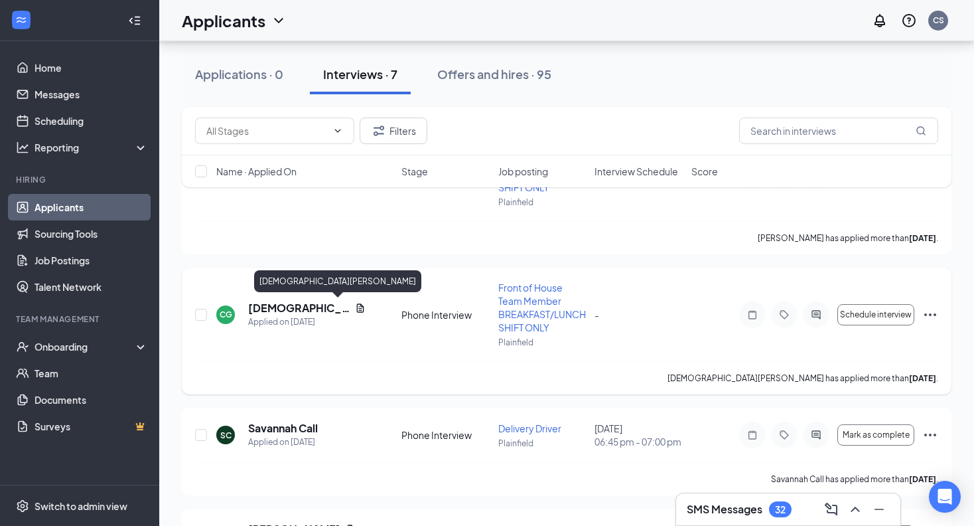
click at [313, 308] on h5 "[DEMOGRAPHIC_DATA][PERSON_NAME]" at bounding box center [299, 308] width 102 height 15
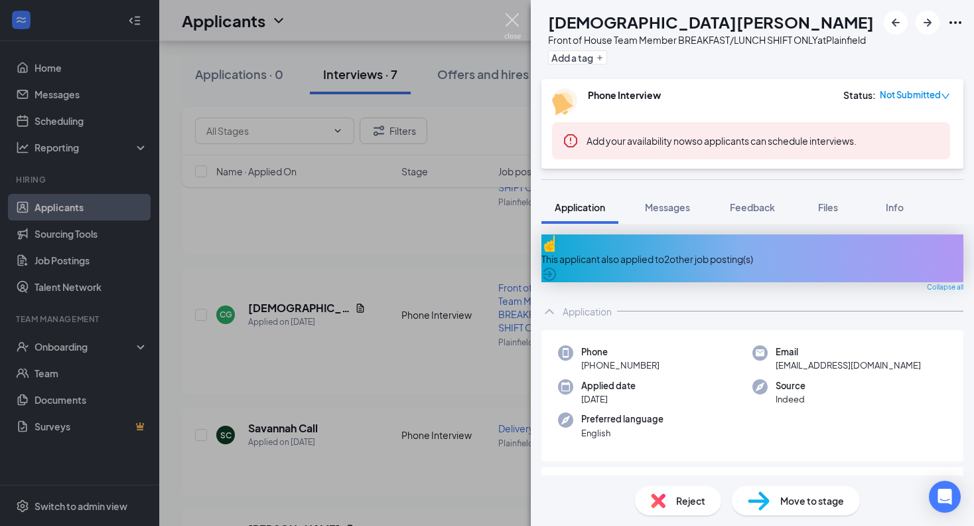
click at [508, 15] on img at bounding box center [512, 26] width 17 height 26
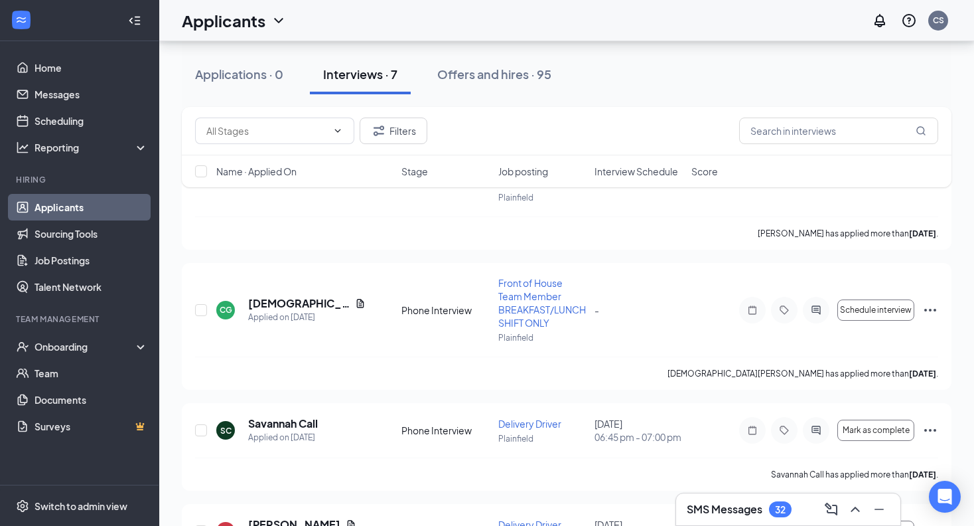
scroll to position [338, 0]
click at [315, 301] on h5 "[DEMOGRAPHIC_DATA][PERSON_NAME]" at bounding box center [299, 302] width 102 height 15
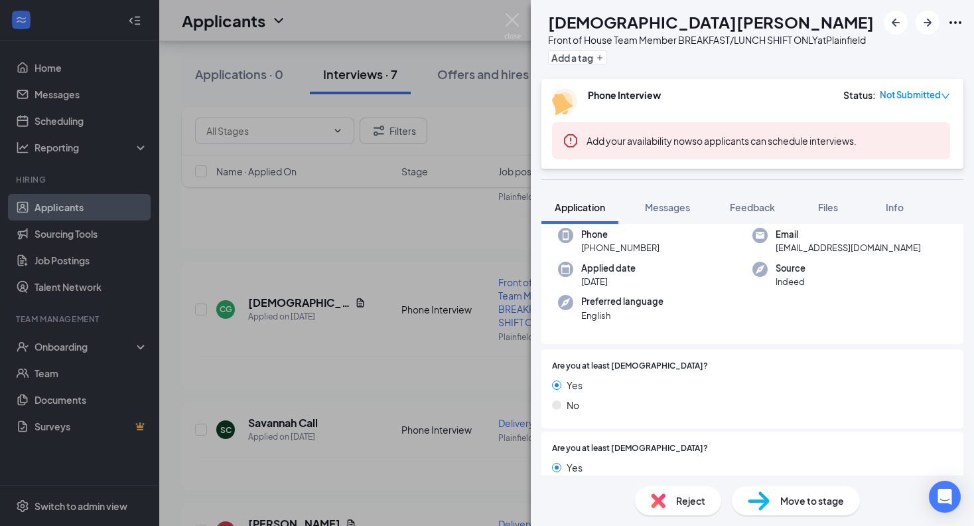
scroll to position [78, 0]
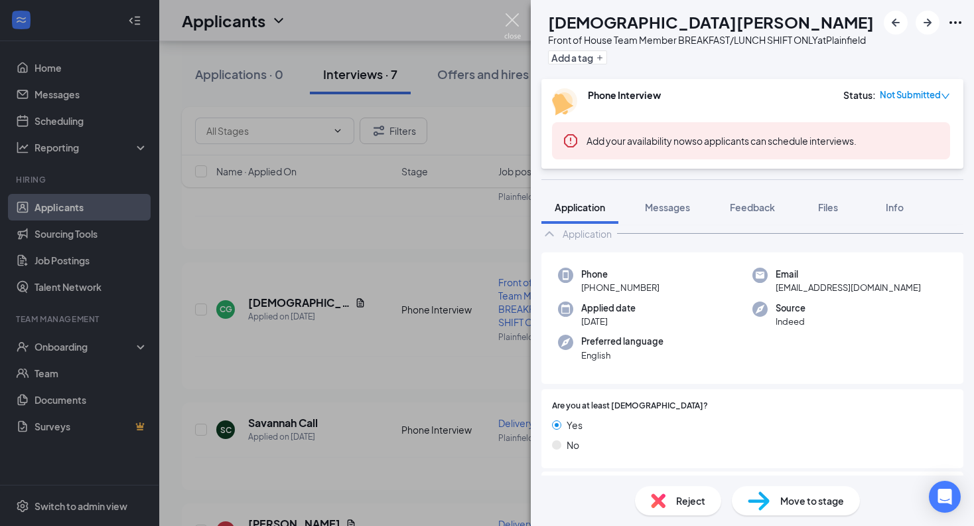
click at [509, 19] on img at bounding box center [512, 26] width 17 height 26
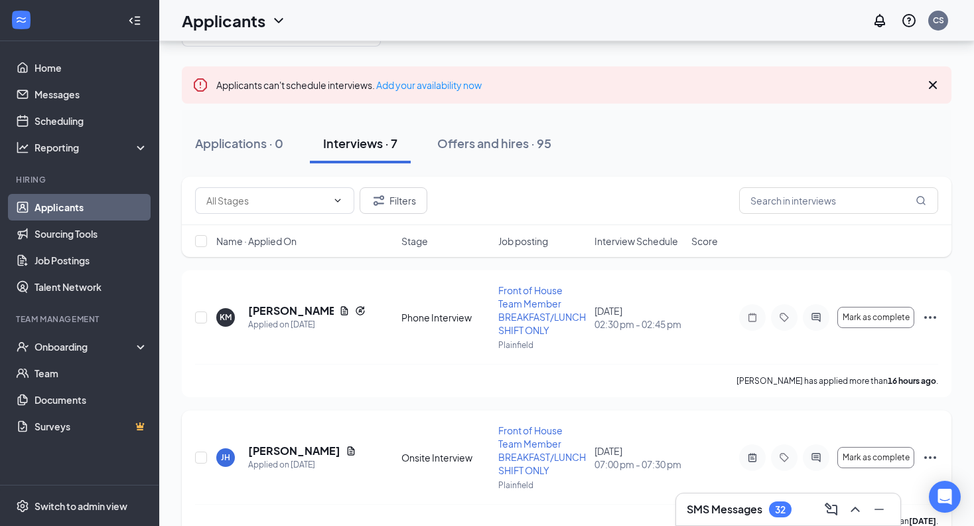
scroll to position [21, 0]
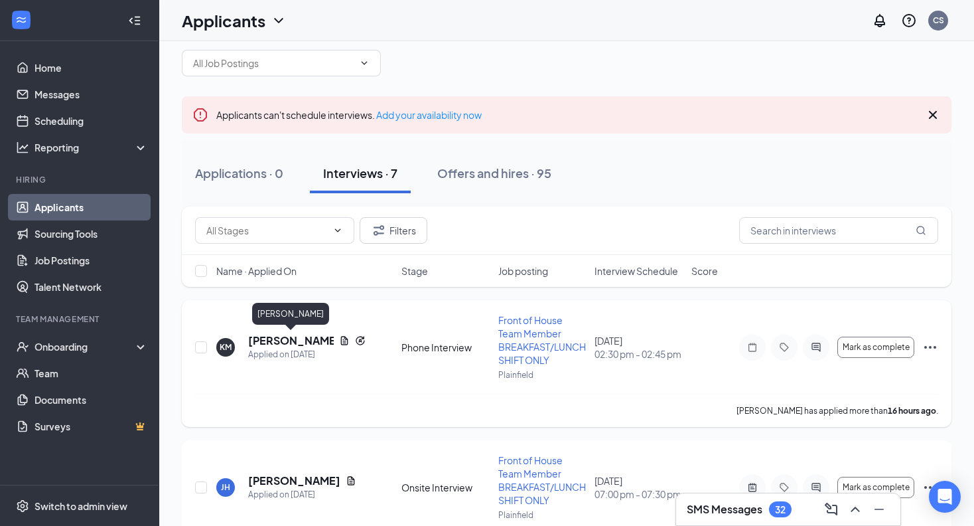
click at [269, 341] on h5 "[PERSON_NAME]" at bounding box center [291, 340] width 86 height 15
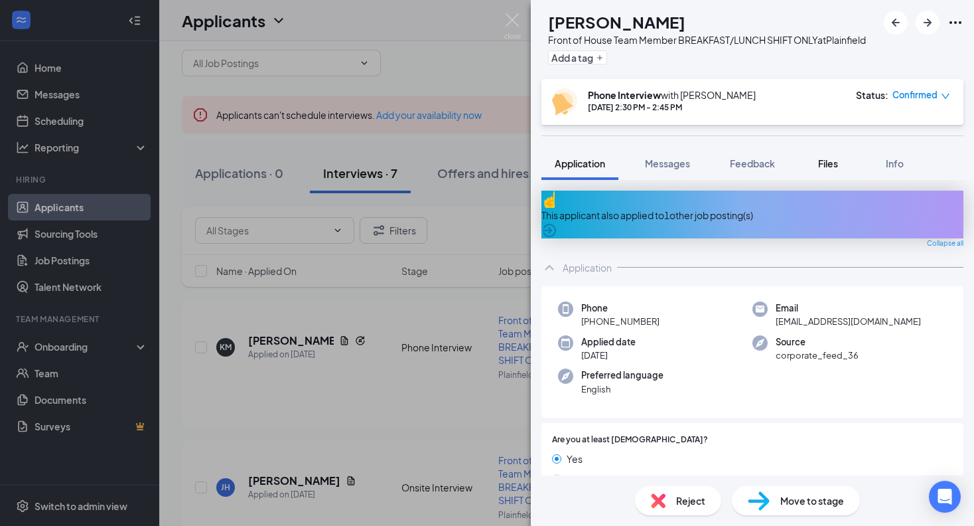
click at [825, 169] on span "Files" at bounding box center [828, 163] width 20 height 12
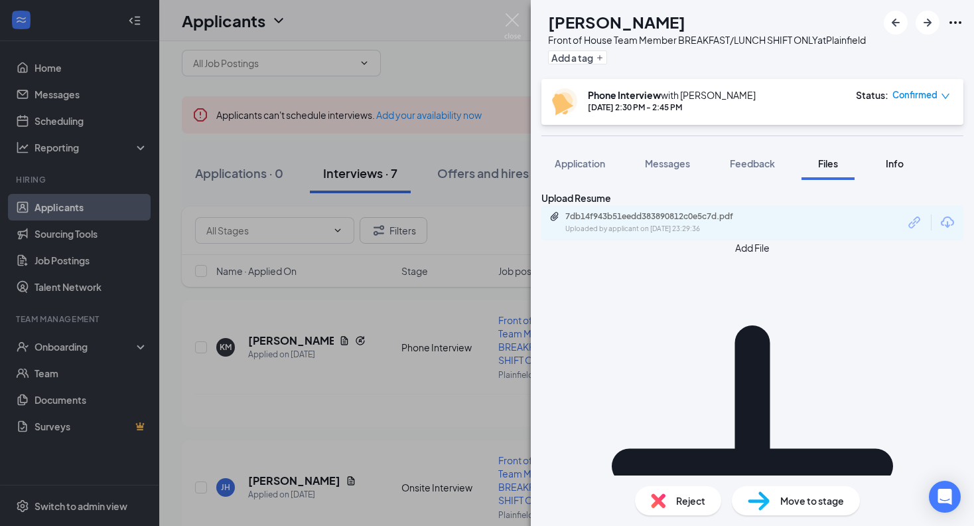
click at [883, 170] on div "Info" at bounding box center [894, 163] width 27 height 13
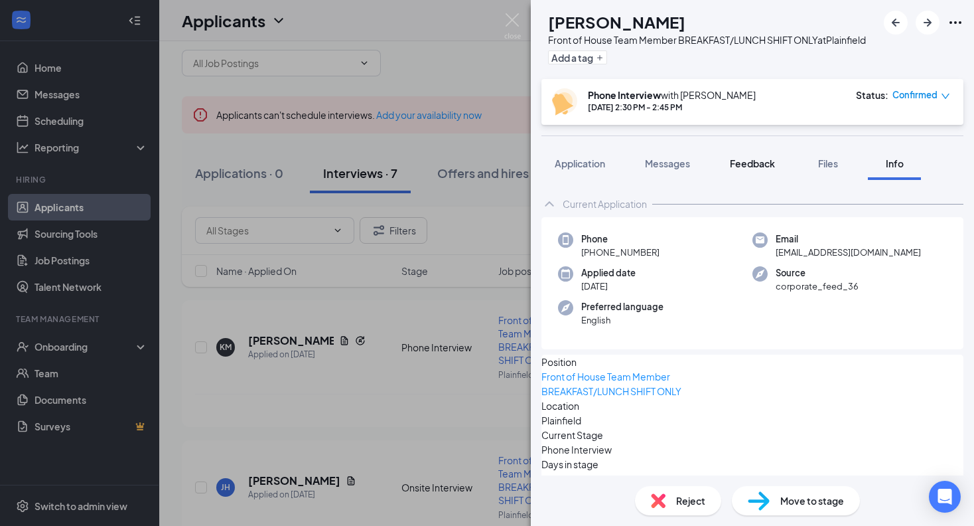
click at [743, 169] on span "Feedback" at bounding box center [752, 163] width 45 height 12
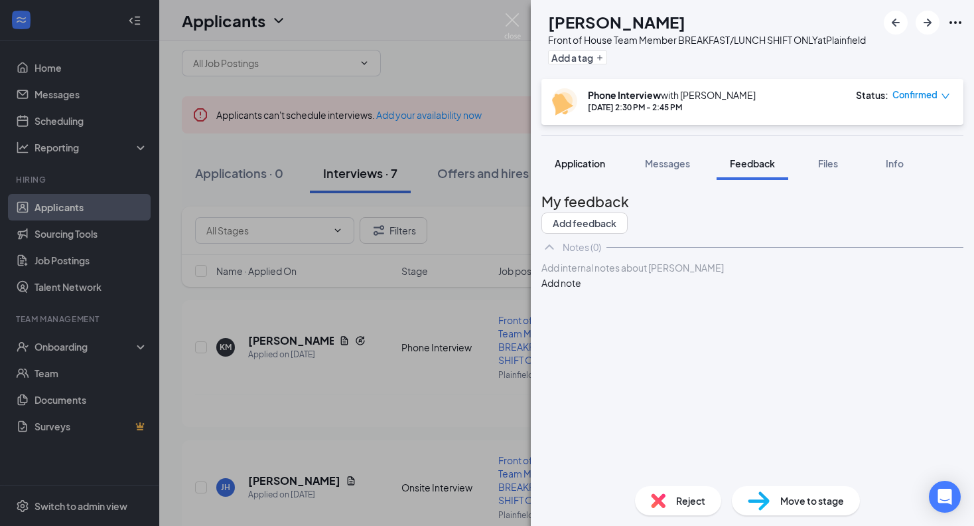
click at [588, 169] on span "Application" at bounding box center [580, 163] width 50 height 12
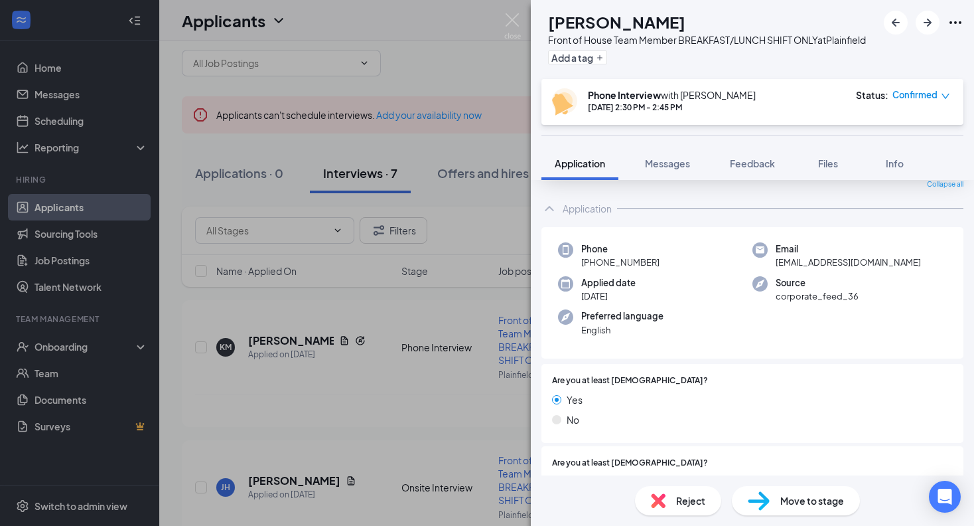
scroll to position [83, 0]
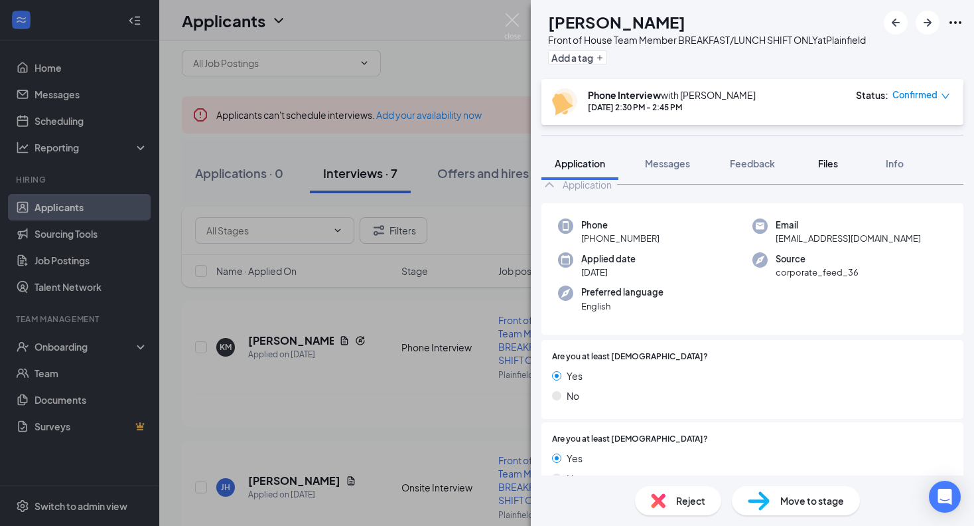
click at [825, 180] on button "Files" at bounding box center [828, 163] width 53 height 33
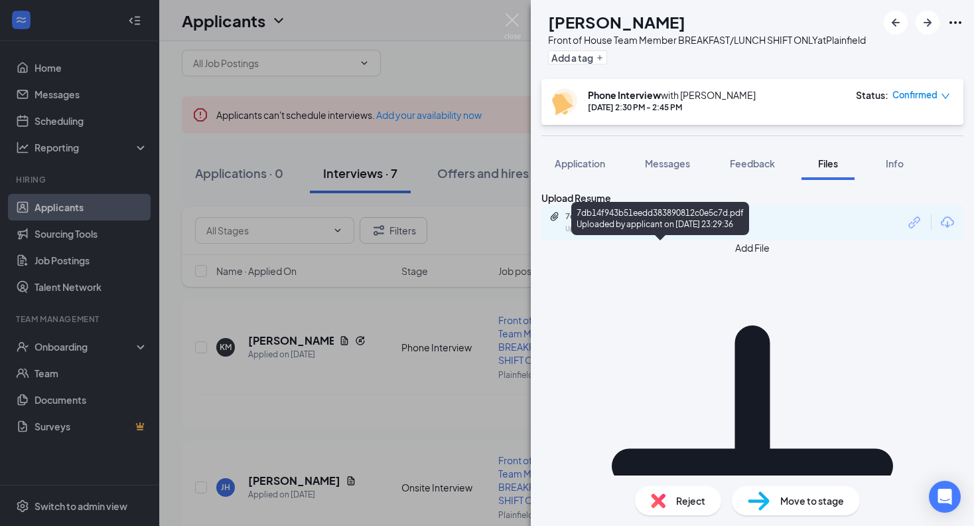
click at [676, 234] on div "7db14f943b51eedd383890812c0e5c7d.pdf Uploaded by applicant on [DATE] 23:29:36" at bounding box center [656, 222] width 215 height 23
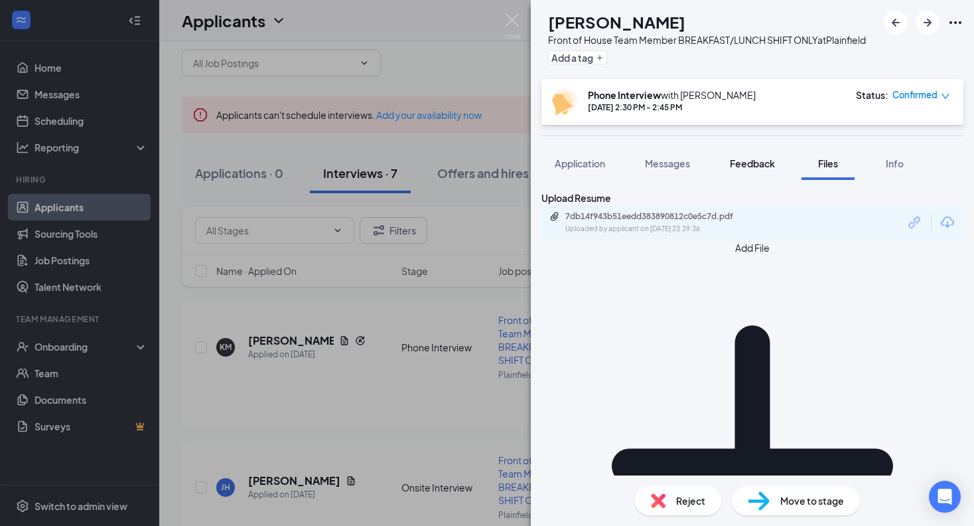
click at [744, 169] on span "Feedback" at bounding box center [752, 163] width 45 height 12
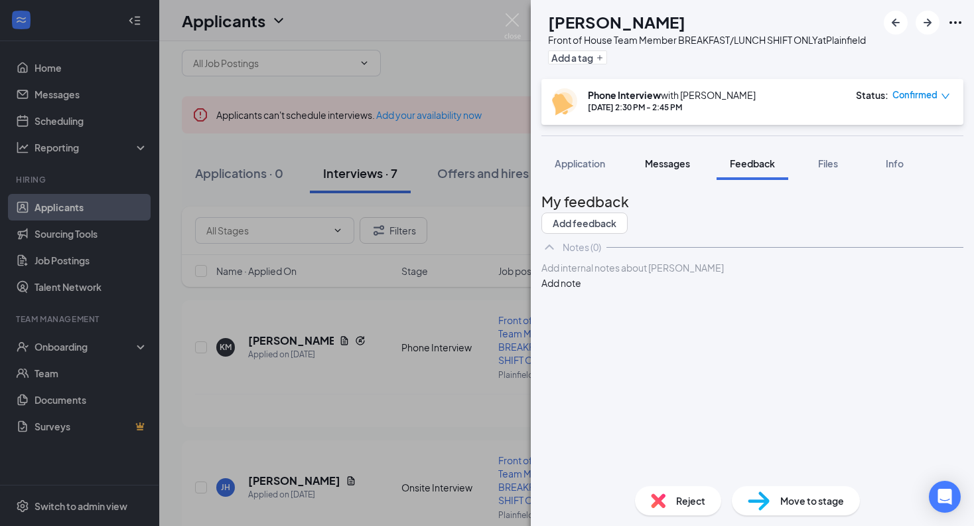
click at [676, 169] on span "Messages" at bounding box center [667, 163] width 45 height 12
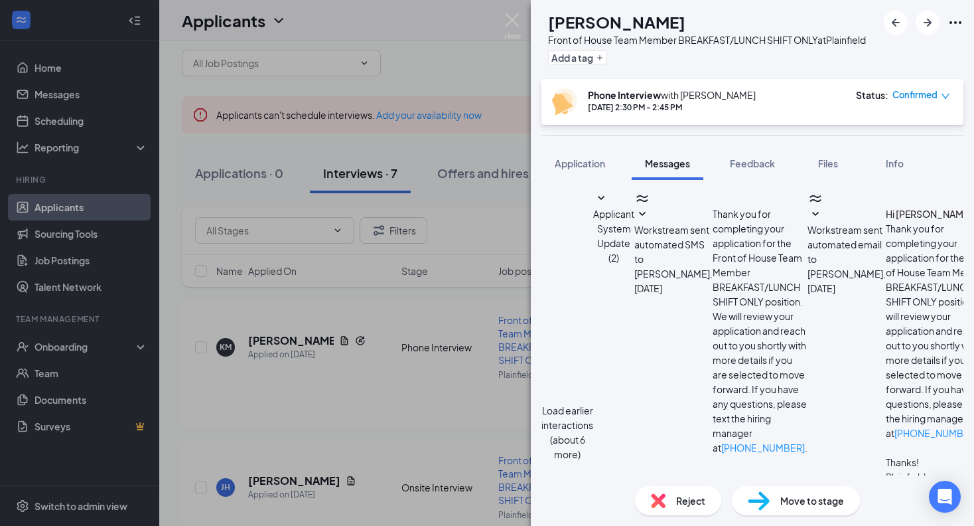
scroll to position [397, 0]
click at [582, 169] on span "Application" at bounding box center [580, 163] width 50 height 12
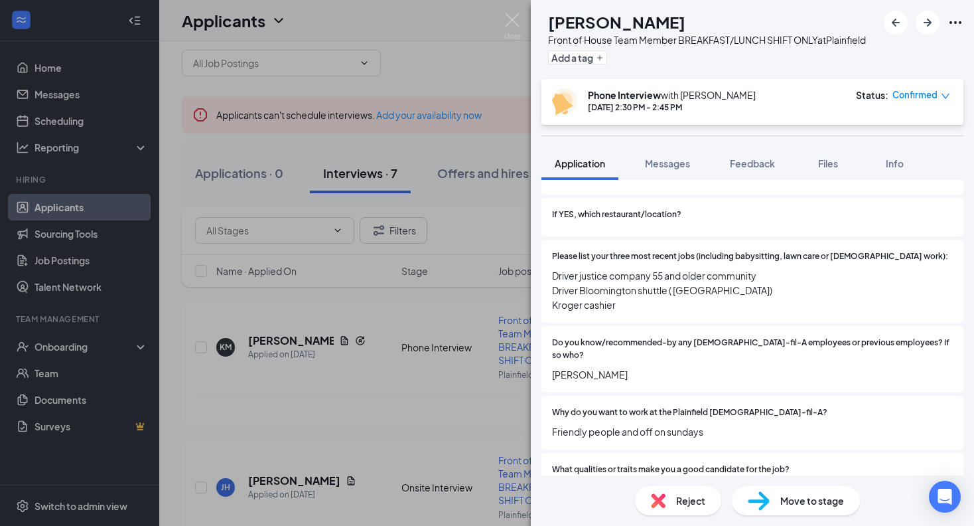
scroll to position [488, 0]
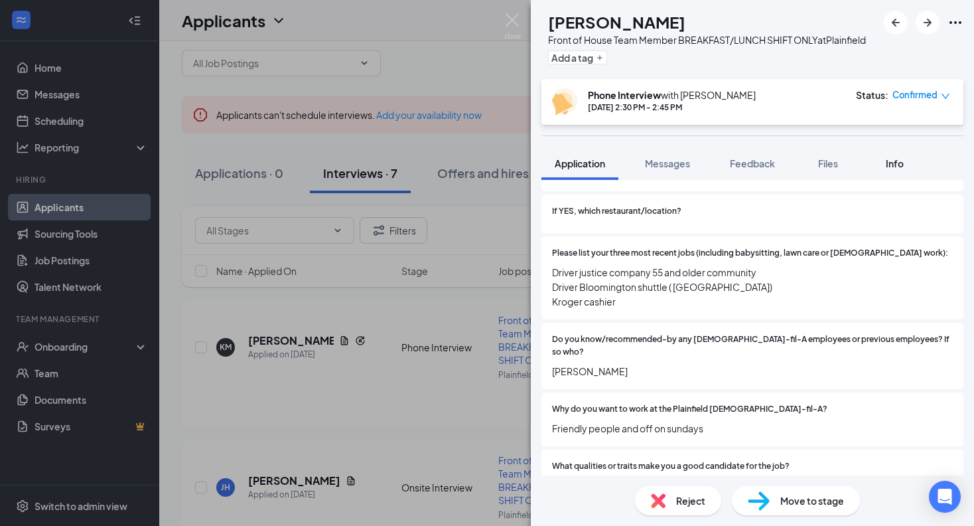
click at [895, 169] on span "Info" at bounding box center [895, 163] width 18 height 12
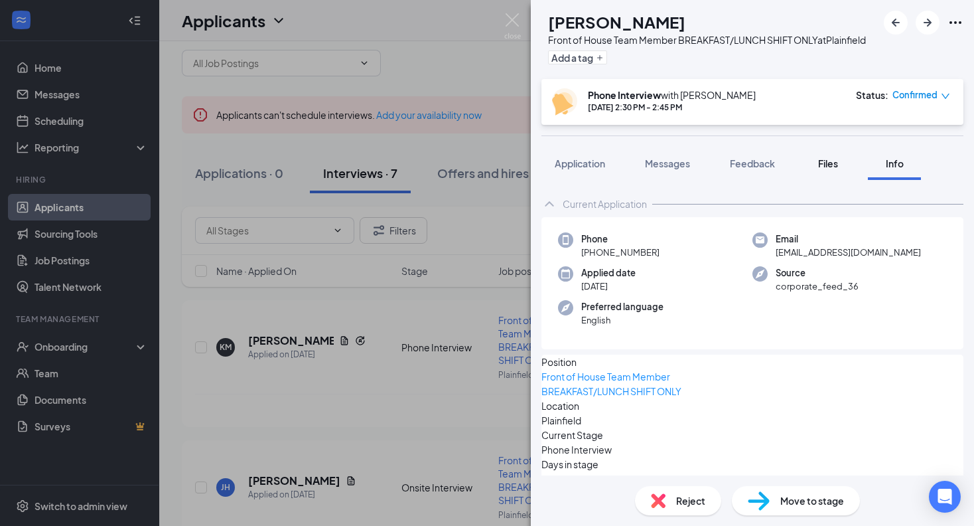
click at [846, 178] on button "Files" at bounding box center [828, 163] width 53 height 33
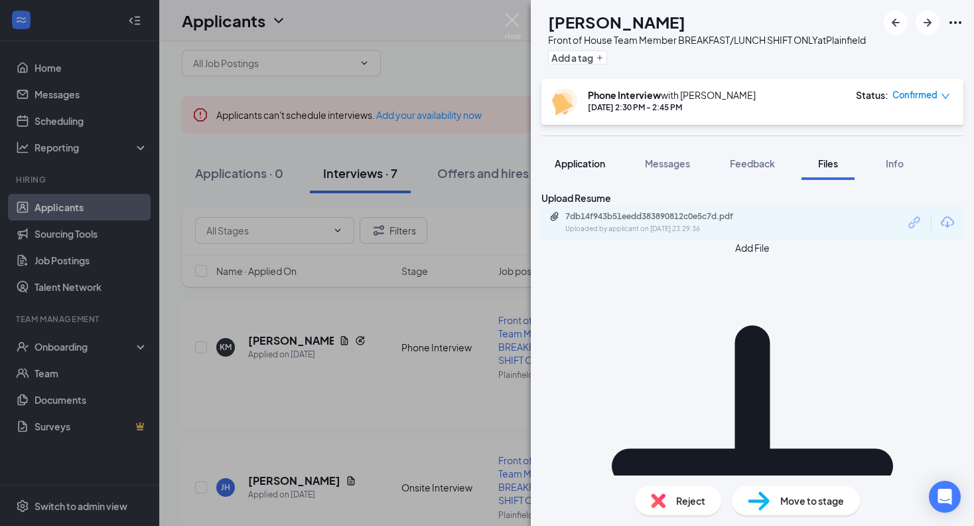
click at [591, 180] on button "Application" at bounding box center [579, 163] width 77 height 33
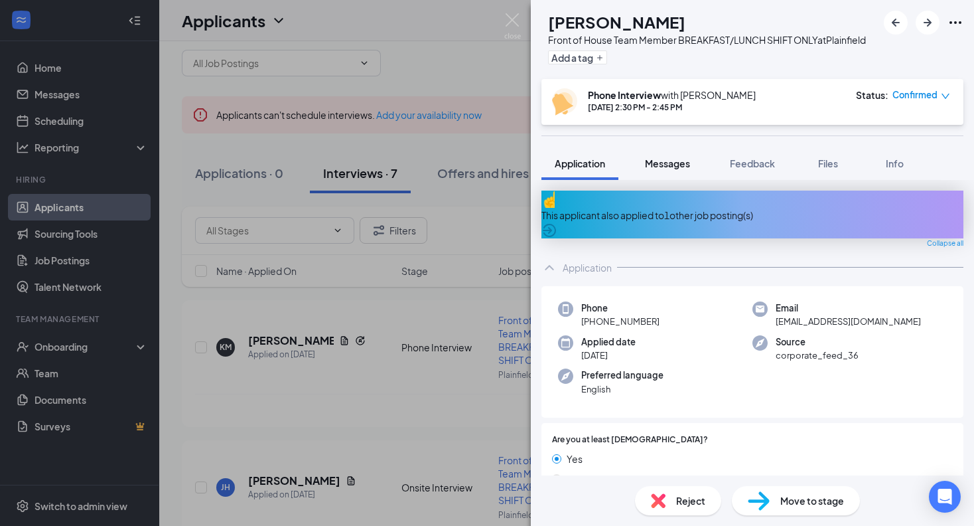
click at [679, 169] on span "Messages" at bounding box center [667, 163] width 45 height 12
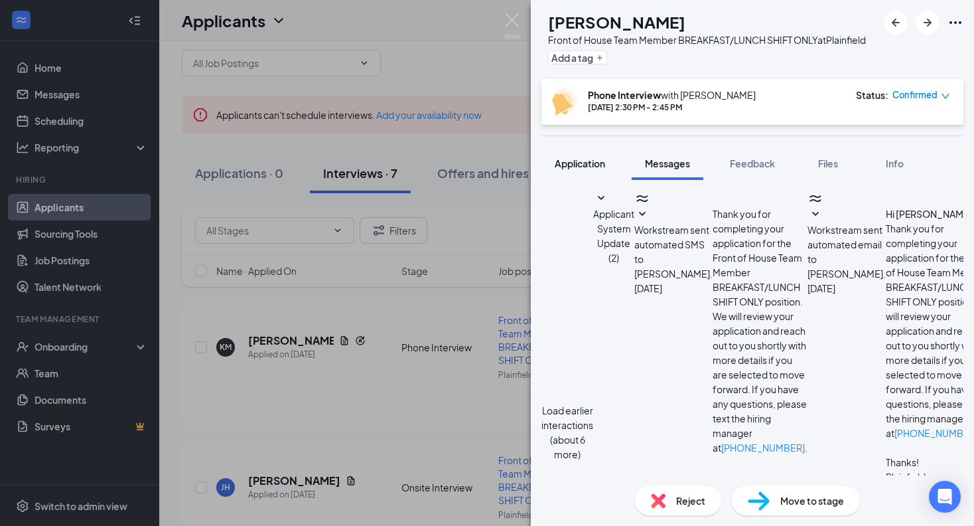
scroll to position [397, 0]
click at [585, 169] on span "Application" at bounding box center [580, 163] width 50 height 12
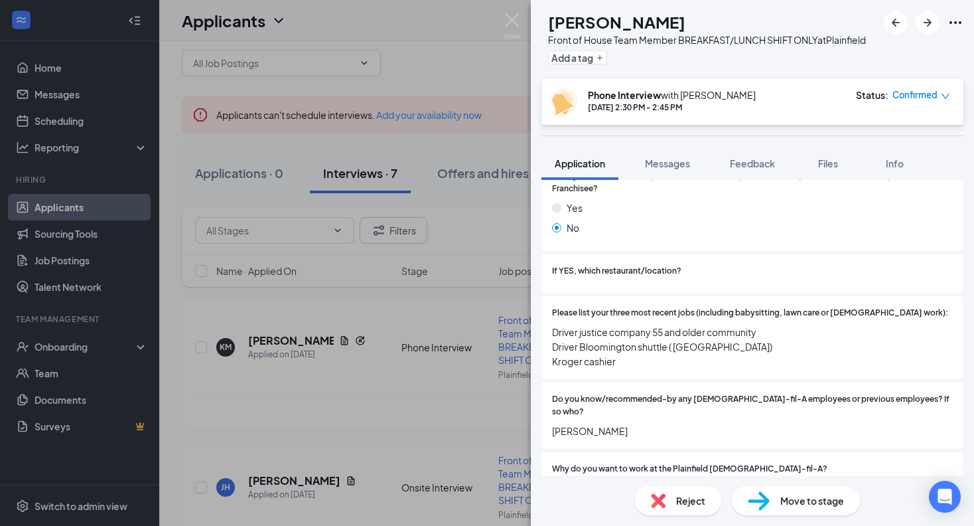
scroll to position [455, 0]
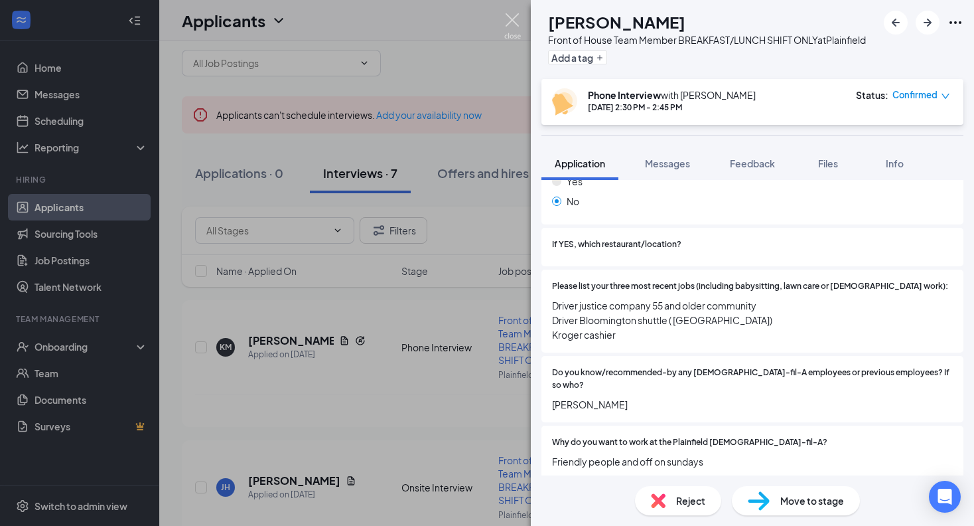
click at [516, 21] on img at bounding box center [512, 26] width 17 height 26
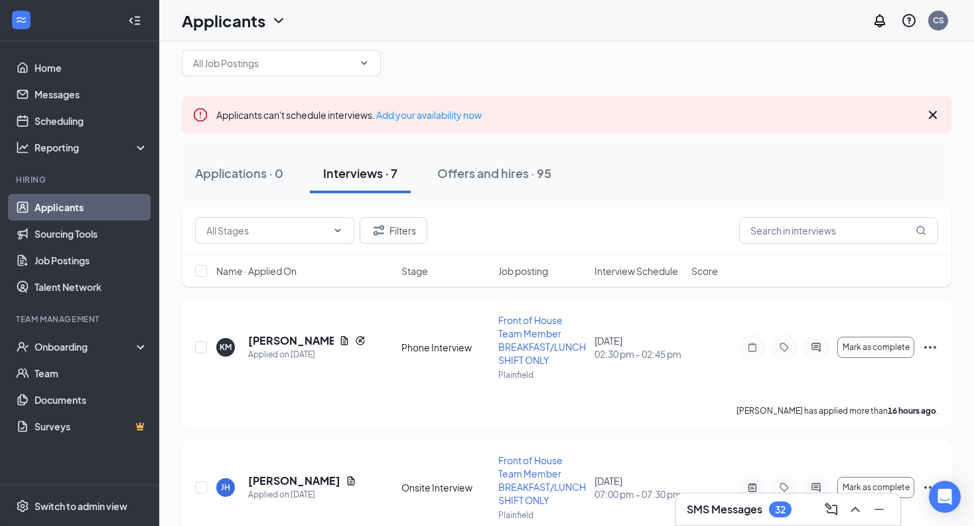
click at [935, 116] on icon "Cross" at bounding box center [933, 115] width 8 height 8
